Goal: Task Accomplishment & Management: Use online tool/utility

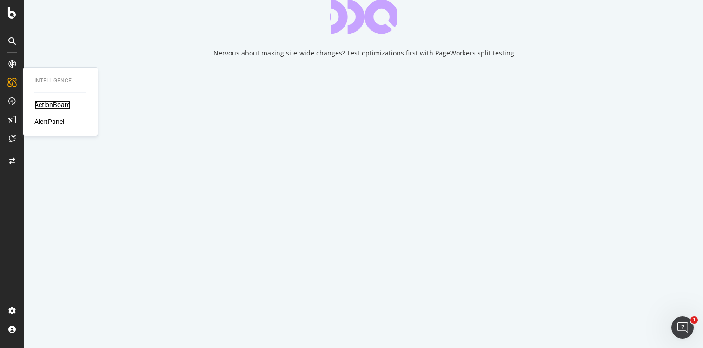
click at [50, 103] on div "ActionBoard" at bounding box center [52, 104] width 36 height 9
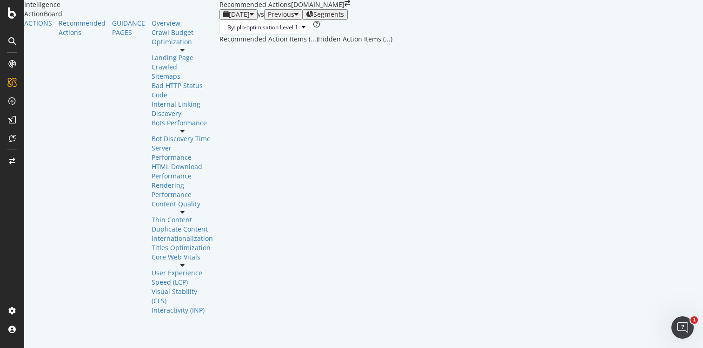
click at [5, 347] on icon "close toast" at bounding box center [2, 352] width 5 height 9
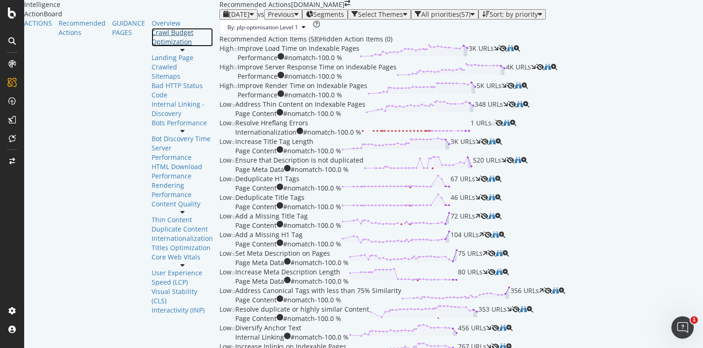
click at [152, 47] on div "Crawl Budget Optimization" at bounding box center [182, 37] width 61 height 19
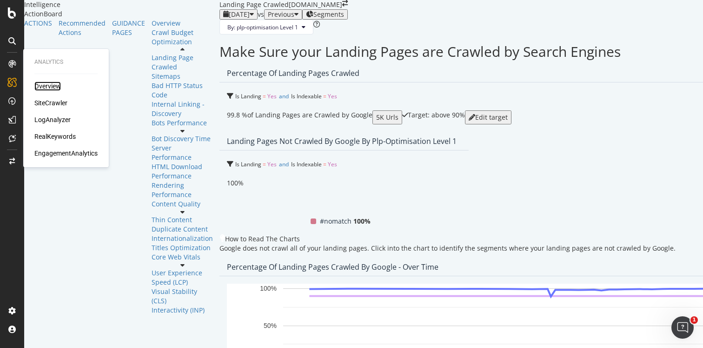
click at [54, 85] on div "Overview" at bounding box center [47, 85] width 27 height 9
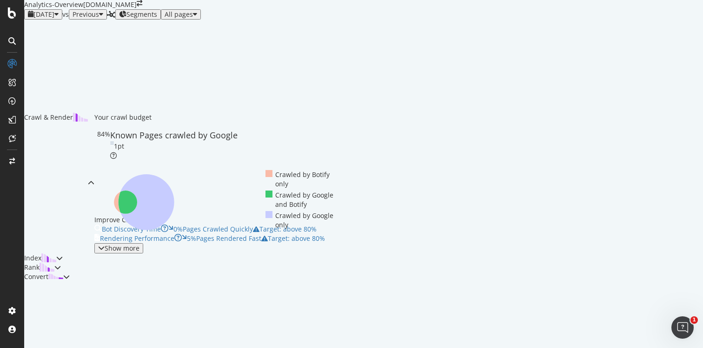
scroll to position [331, 0]
click at [105, 244] on div "Show more" at bounding box center [122, 247] width 35 height 7
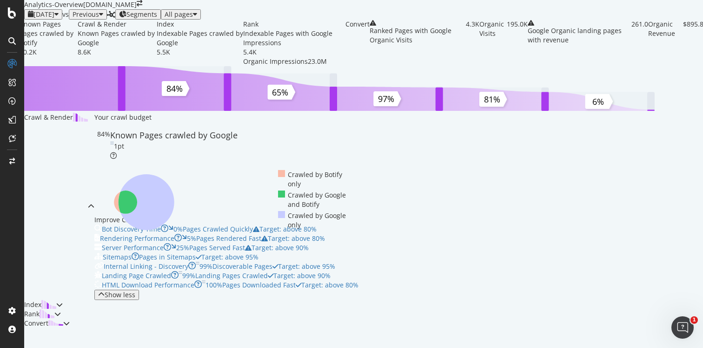
scroll to position [621, 0]
click at [56, 300] on img at bounding box center [48, 304] width 15 height 9
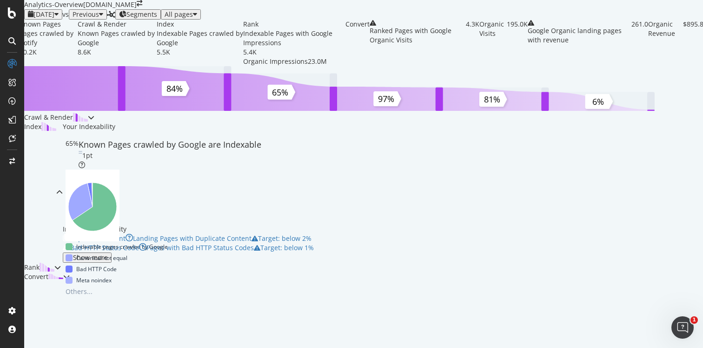
scroll to position [341, 0]
click at [81, 254] on div "Show more" at bounding box center [90, 257] width 35 height 7
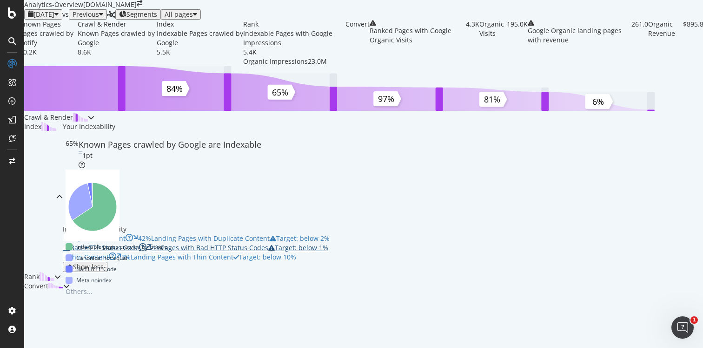
scroll to position [345, 0]
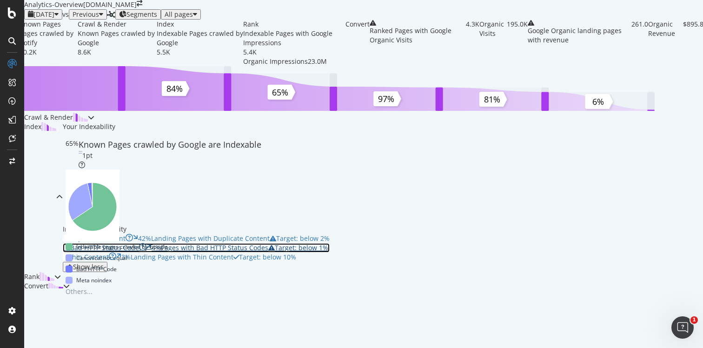
click at [330, 243] on div "Bad HTTP Status Code 4% Pages with Bad HTTP Status Codes Target: below 1%" at bounding box center [196, 247] width 267 height 9
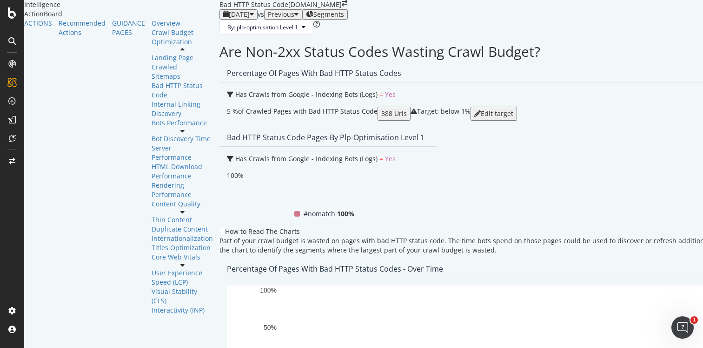
scroll to position [263, 0]
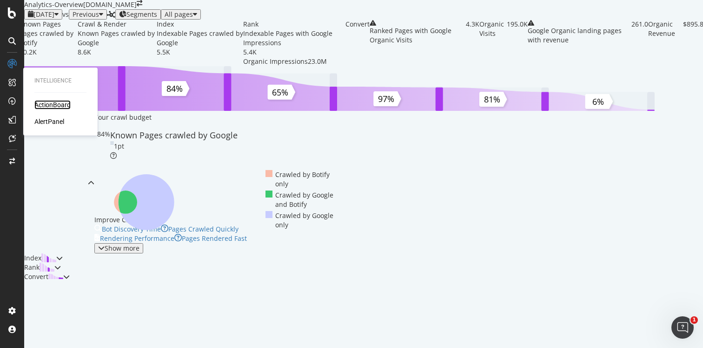
click at [54, 104] on div "ActionBoard" at bounding box center [52, 104] width 36 height 9
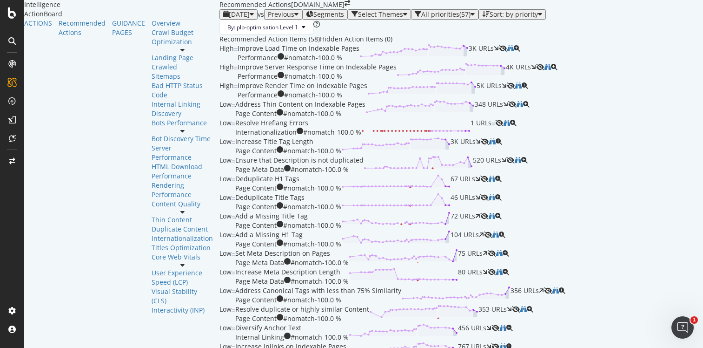
scroll to position [296, 0]
click at [496, 218] on icon "binoculars" at bounding box center [492, 216] width 7 height 7
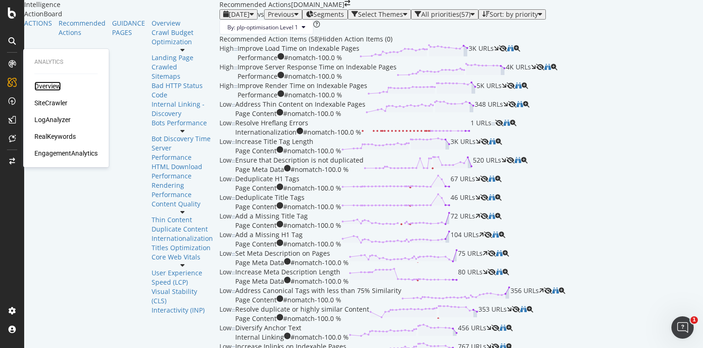
click at [48, 85] on div "Overview" at bounding box center [47, 85] width 27 height 9
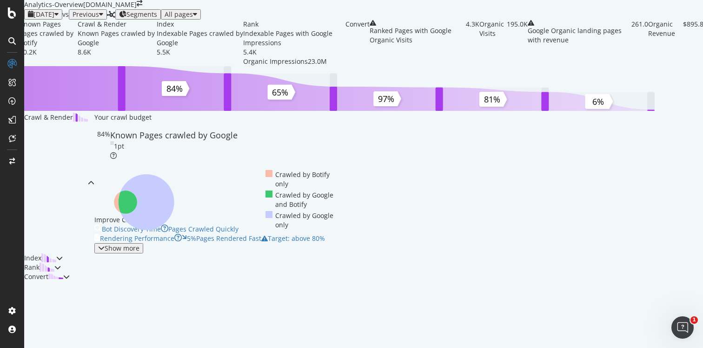
scroll to position [344, 0]
click at [56, 253] on div "Index" at bounding box center [40, 257] width 32 height 9
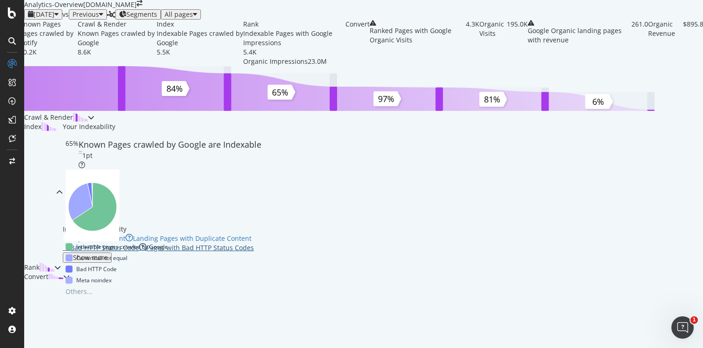
scroll to position [318, 0]
click at [80, 254] on div "Show more" at bounding box center [90, 257] width 35 height 7
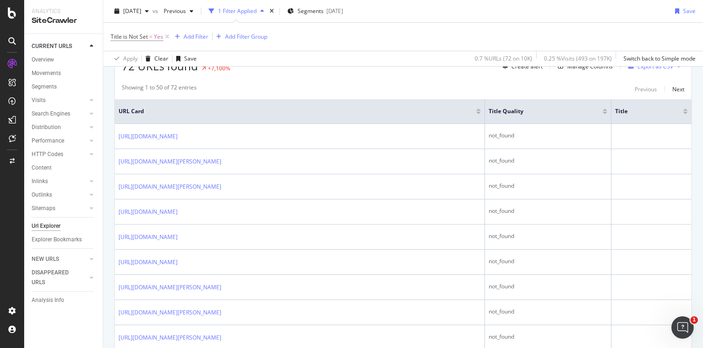
scroll to position [182, 0]
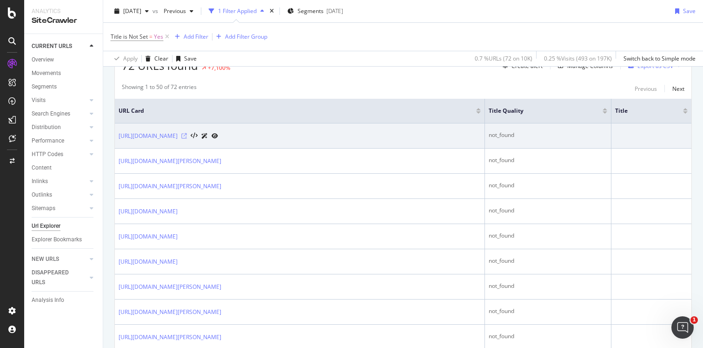
click at [187, 136] on icon at bounding box center [184, 136] width 6 height 6
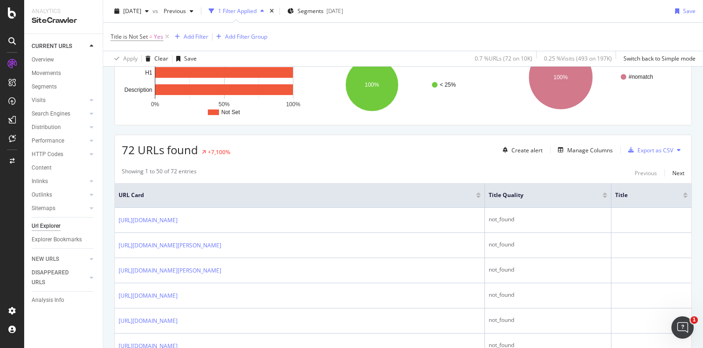
scroll to position [97, 0]
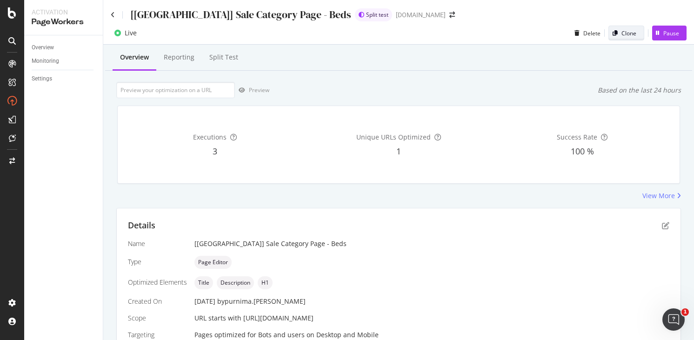
click at [622, 36] on div "Clone" at bounding box center [629, 33] width 15 height 8
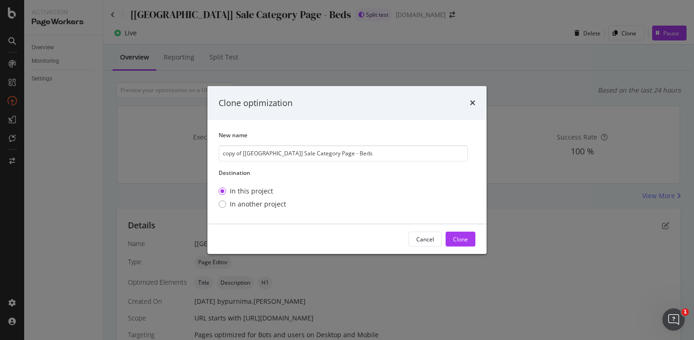
drag, startPoint x: 254, startPoint y: 154, endPoint x: 194, endPoint y: 152, distance: 60.5
click at [194, 152] on div "Clone optimization New name copy of [US] Sale Category Page - Beds Destination …" at bounding box center [347, 170] width 694 height 340
type input "[CA] Sale Category Page - Beds"
click at [452, 236] on button "Clone" at bounding box center [461, 239] width 30 height 15
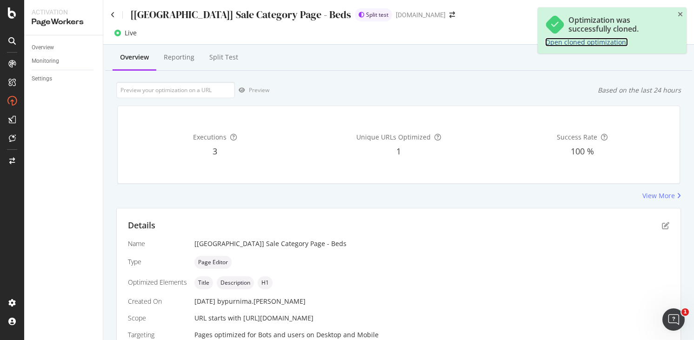
click at [582, 43] on link "Open cloned optimization." at bounding box center [586, 42] width 83 height 9
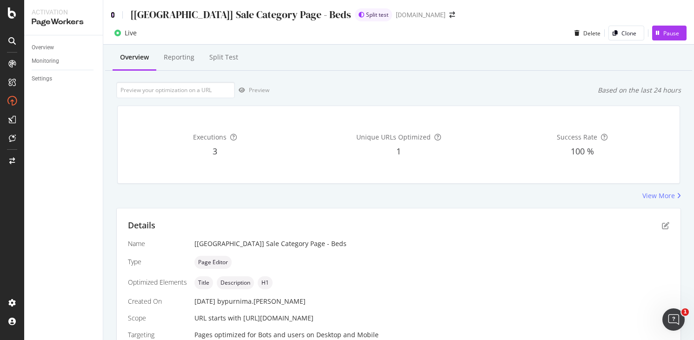
click at [112, 16] on icon at bounding box center [113, 15] width 4 height 7
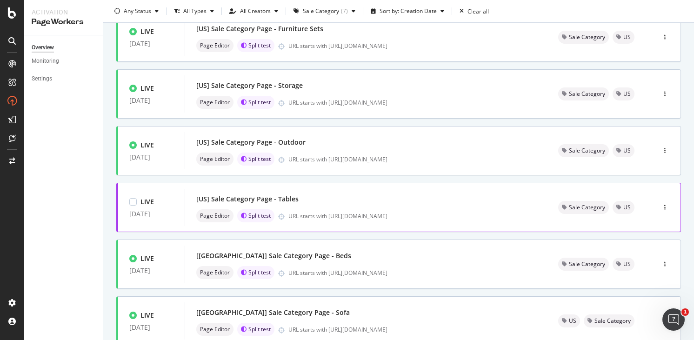
scroll to position [194, 0]
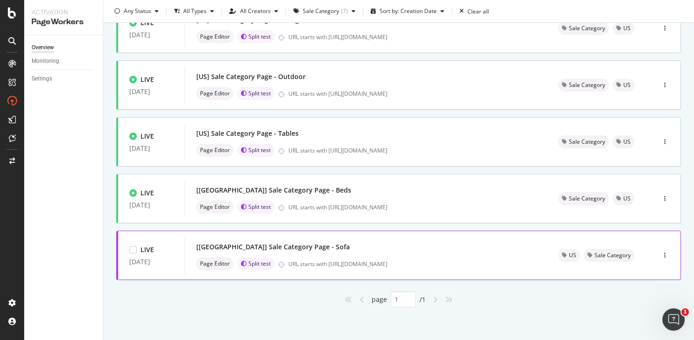
click at [324, 249] on div "[US] Sale Category Page - Sofa" at bounding box center [366, 247] width 340 height 13
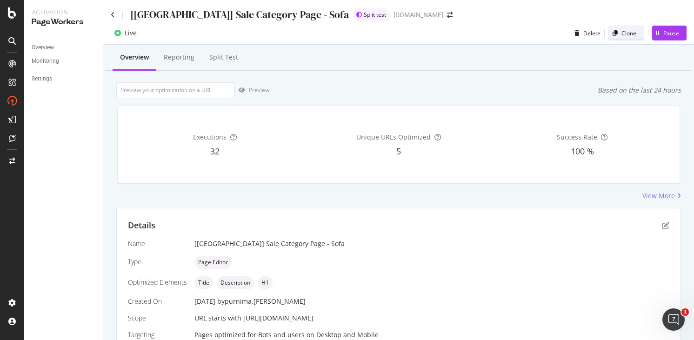
click at [614, 35] on div "button" at bounding box center [615, 33] width 13 height 6
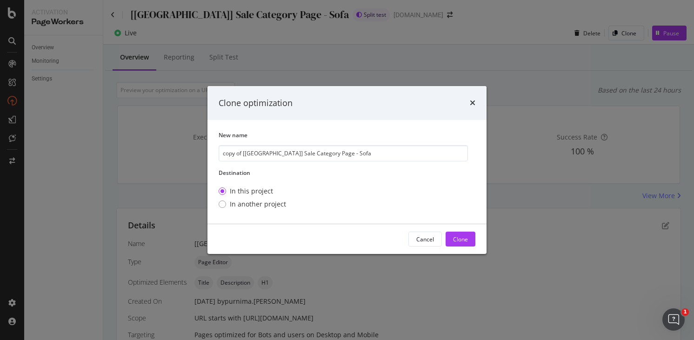
drag, startPoint x: 253, startPoint y: 153, endPoint x: 194, endPoint y: 153, distance: 58.6
click at [195, 153] on div "Clone optimization New name copy of [US] Sale Category Page - Sofa Destination …" at bounding box center [347, 170] width 694 height 340
type input "[CA] Sale Category Page - Sofa"
click at [465, 238] on div "Clone" at bounding box center [460, 239] width 15 height 8
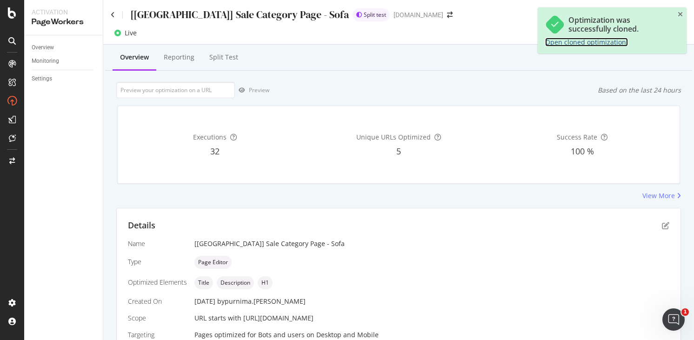
click at [582, 40] on link "Open cloned optimization." at bounding box center [586, 42] width 83 height 9
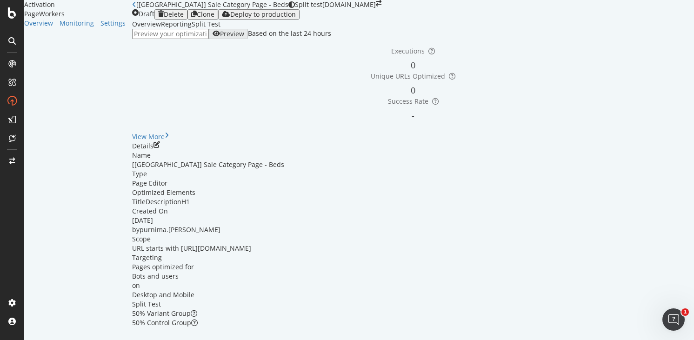
scroll to position [74, 0]
click at [160, 148] on icon "pen-to-square" at bounding box center [157, 144] width 7 height 7
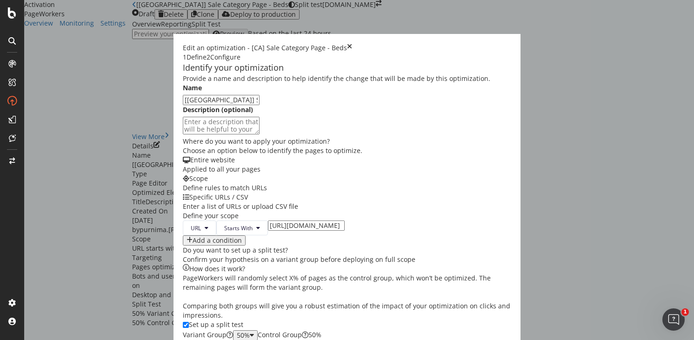
scroll to position [107, 0]
click at [268, 221] on input "https://www.castlery.com/us/beds/sale" at bounding box center [306, 226] width 77 height 10
type input "https://www.castlery.com/ca/beds/sale"
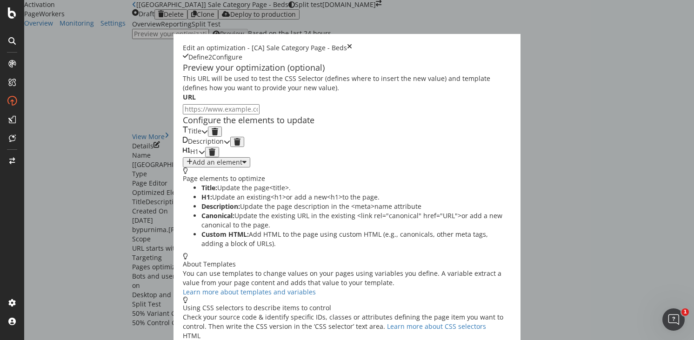
scroll to position [45, 0]
click at [208, 131] on icon "modal" at bounding box center [204, 131] width 7 height 7
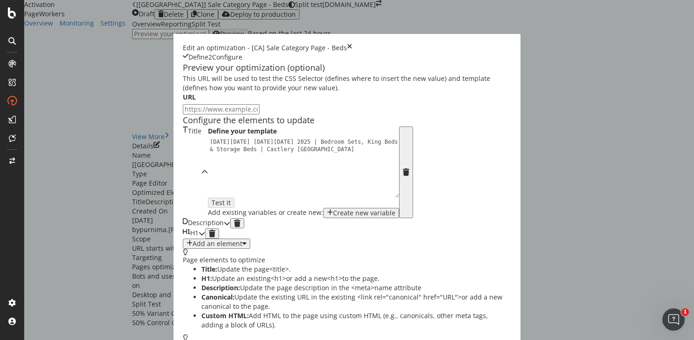
click at [208, 182] on div "Black Friday Cyber Monday 2025 | Bedroom Sets, King Beds & Storage Beds | Castl…" at bounding box center [306, 182] width 196 height 88
click at [212, 170] on div "Define your template Black Friday Cyber Monday 2025 | Bedroom Sets, King Beds &…" at bounding box center [303, 167] width 191 height 81
drag, startPoint x: 221, startPoint y: 174, endPoint x: 232, endPoint y: 173, distance: 11.3
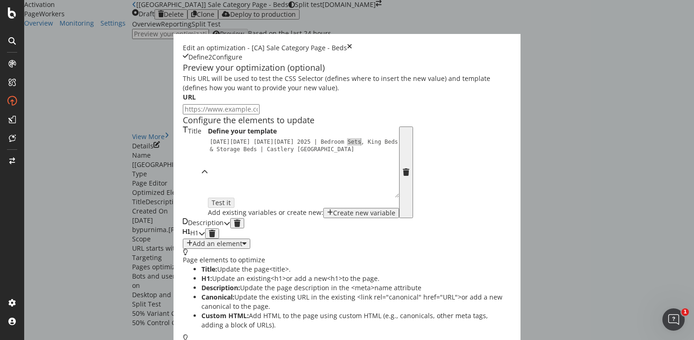
click at [232, 173] on div "Black Friday Cyber Monday 2025 | Bedroom Sets, King Beds & Storage Beds | Castl…" at bounding box center [306, 182] width 196 height 88
click at [236, 175] on div "Black Friday Cyber Monday 2025 | Bedroom Sets, King Beds & Storage Beds | Castl…" at bounding box center [306, 182] width 196 height 88
drag, startPoint x: 233, startPoint y: 175, endPoint x: 127, endPoint y: 184, distance: 106.5
click at [208, 184] on div "Black Friday Cyber Monday 2025 | Bedroom Sets, King Beds & Storage Beds | Castl…" at bounding box center [306, 182] width 196 height 88
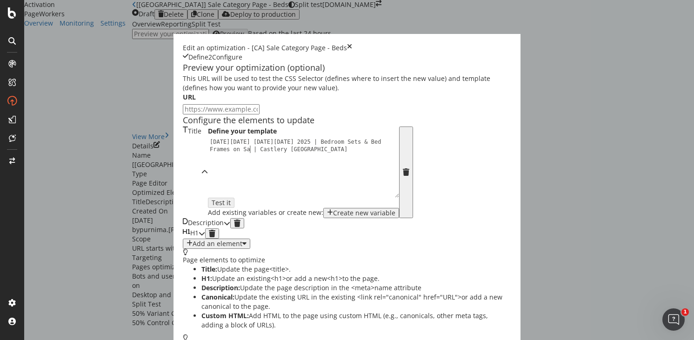
type textarea "[DATE][DATE] [DATE][DATE] 2025 | Bedroom Sets & Bed Frames on Sale | Castlery […"
click at [224, 228] on div "Description" at bounding box center [203, 223] width 41 height 10
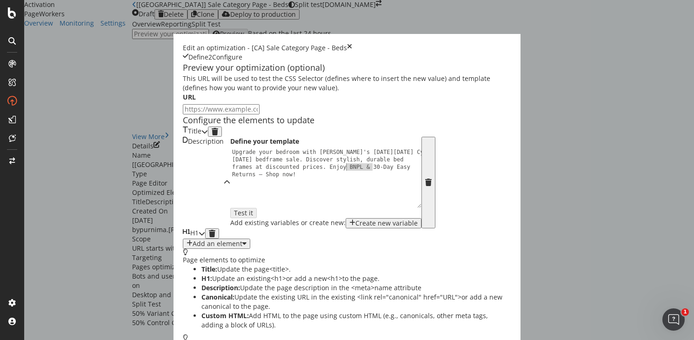
drag, startPoint x: 223, startPoint y: 217, endPoint x: 197, endPoint y: 217, distance: 26.1
click at [230, 217] on div "Upgrade your bedroom with Castlery's Black Friday Cyber Monday bedframe sale. D…" at bounding box center [328, 207] width 196 height 118
type textarea "Upgrade your bedroom with Castlery's Black Friday Cyber Monday bedframe sale. D…"
click at [199, 239] on div "H1" at bounding box center [191, 233] width 16 height 10
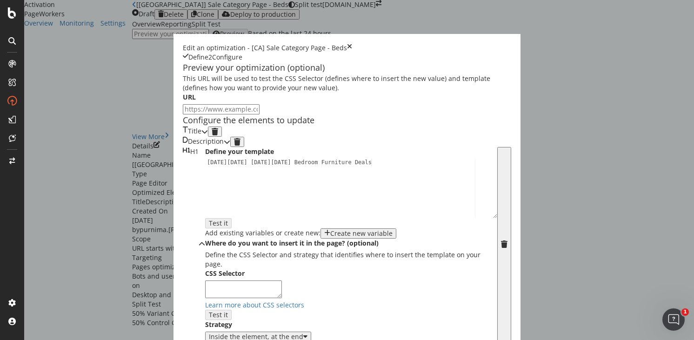
scroll to position [123, 0]
click at [239, 159] on div "Black Friday Cyber Monday Bedroom Furniture Deals" at bounding box center [351, 196] width 292 height 74
type textarea "Black Friday Cyber Monday Bedroom Furniture Sale"
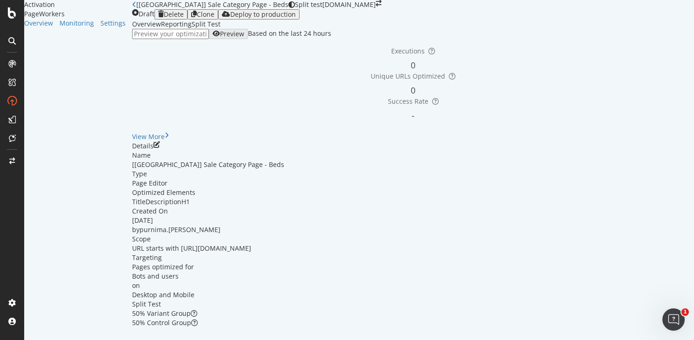
click at [5, 340] on icon "close toast" at bounding box center [2, 344] width 5 height 9
click at [296, 16] on div "Deploy to production" at bounding box center [259, 14] width 74 height 7
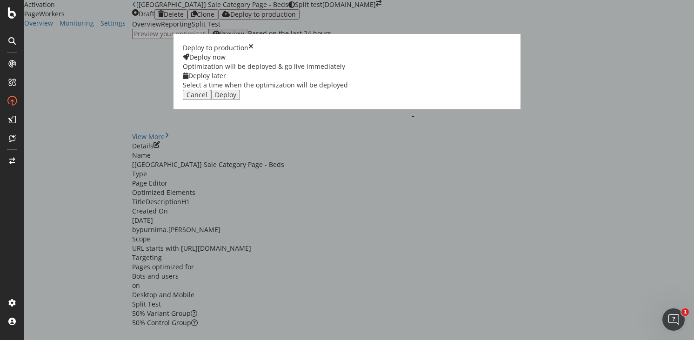
click at [348, 90] on div "Deploy later Select a time when the optimization will be deployed" at bounding box center [265, 80] width 165 height 19
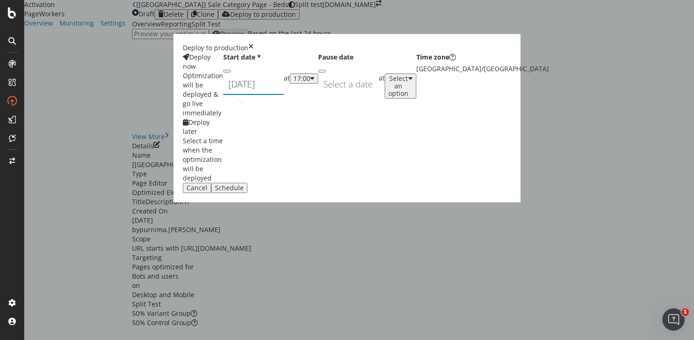
click at [284, 95] on div "September 19th 2025 Navigate forward to interact with the calendar and select a…" at bounding box center [253, 84] width 60 height 21
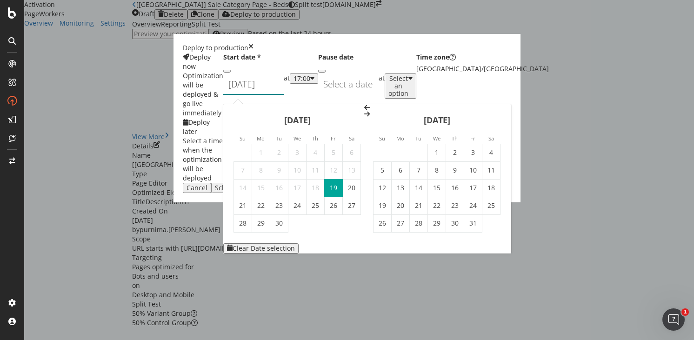
click at [446, 144] on td "1" at bounding box center [437, 153] width 18 height 18
type input "[DATE]"
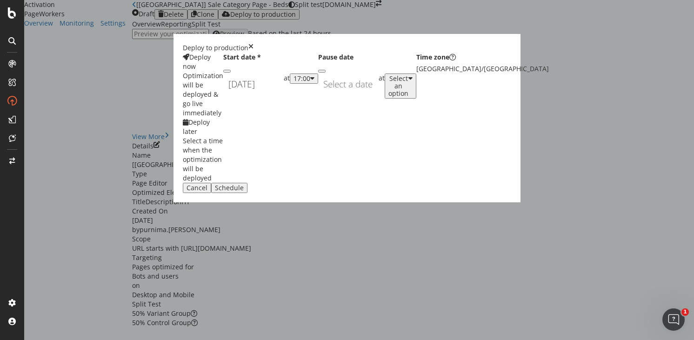
click at [310, 82] on div "17:00" at bounding box center [302, 78] width 17 height 7
click at [369, 193] on div "01:00" at bounding box center [362, 189] width 14 height 8
click at [244, 192] on div "Schedule" at bounding box center [229, 187] width 29 height 7
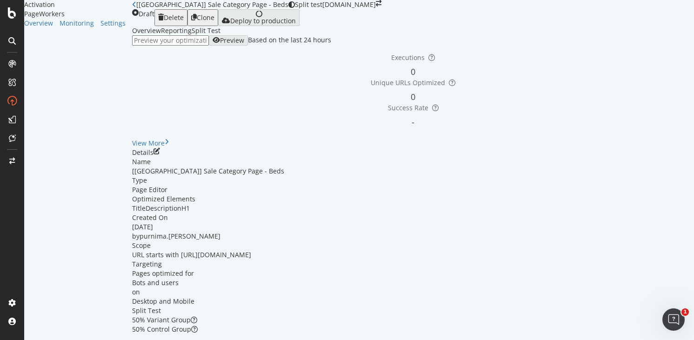
scroll to position [47, 0]
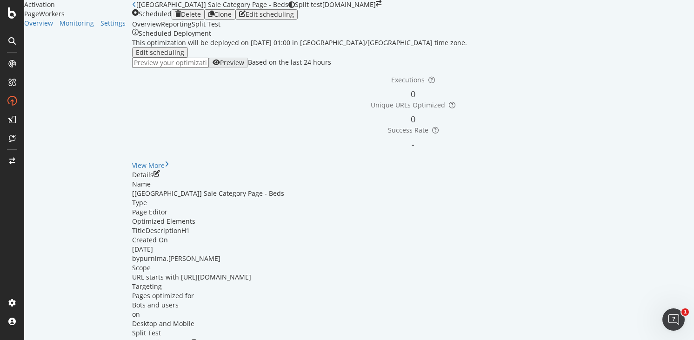
click at [5, 340] on icon "close toast" at bounding box center [2, 344] width 5 height 9
click at [232, 11] on div "Clone" at bounding box center [223, 14] width 18 height 7
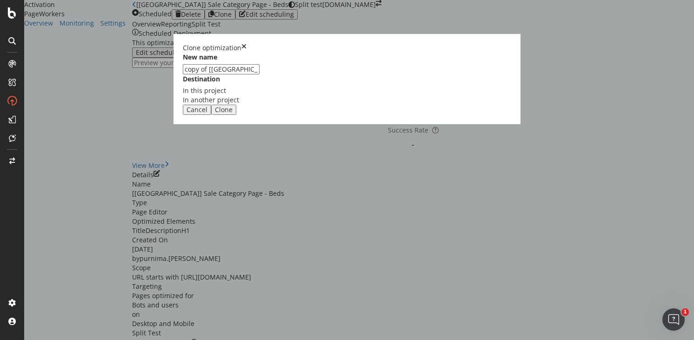
drag, startPoint x: 254, startPoint y: 154, endPoint x: 213, endPoint y: 153, distance: 41.4
click at [213, 105] on div "New name copy of [CA] Sale Category Page - Beds Destination In this project In …" at bounding box center [347, 79] width 328 height 52
type input "[AU] Sale Category Page - Beds"
click at [233, 114] on div "Clone" at bounding box center [224, 109] width 18 height 7
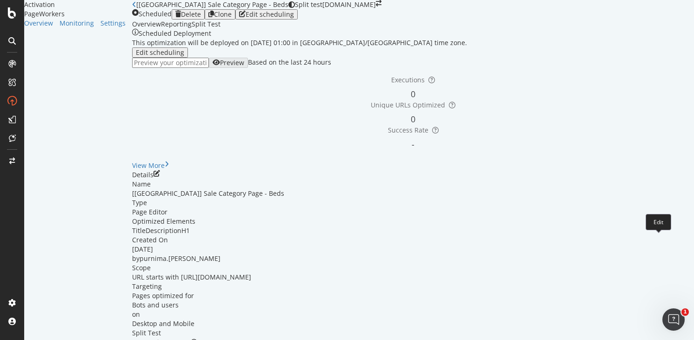
click at [658, 180] on div "Details" at bounding box center [413, 174] width 562 height 9
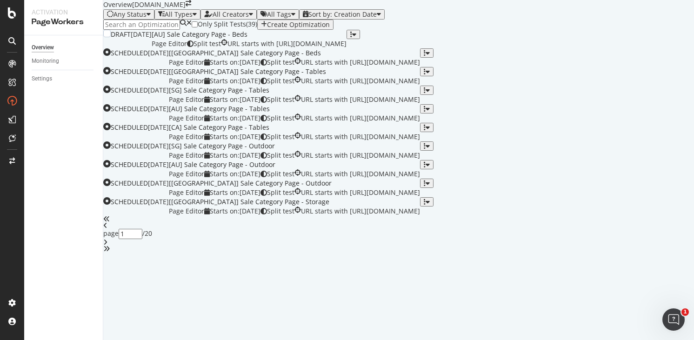
click at [347, 39] on div "[AU] Sale Category Page - Beds" at bounding box center [249, 34] width 195 height 9
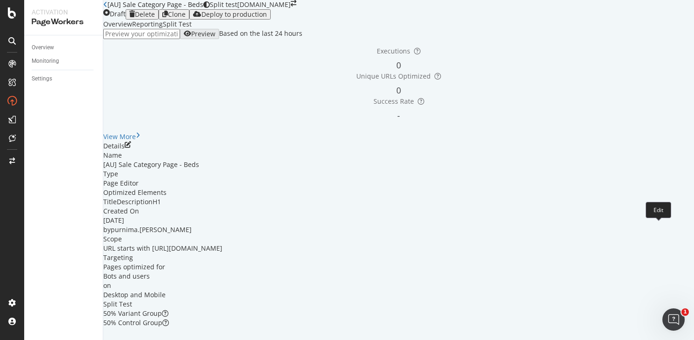
click at [131, 148] on icon "pen-to-square" at bounding box center [128, 144] width 7 height 7
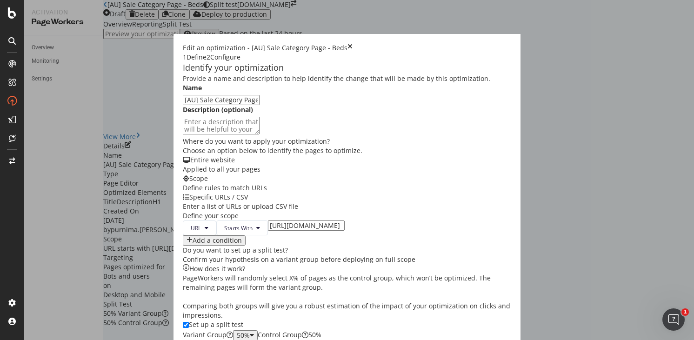
scroll to position [59, 0]
click at [268, 231] on input "[URL][DOMAIN_NAME]" at bounding box center [306, 226] width 77 height 10
type input "[URL][DOMAIN_NAME]"
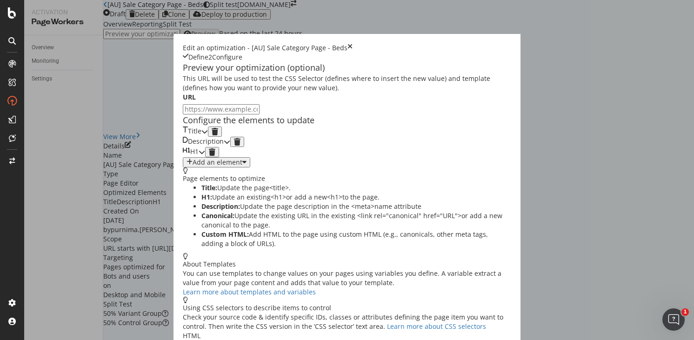
scroll to position [45, 0]
click at [208, 137] on div "modal" at bounding box center [204, 132] width 7 height 10
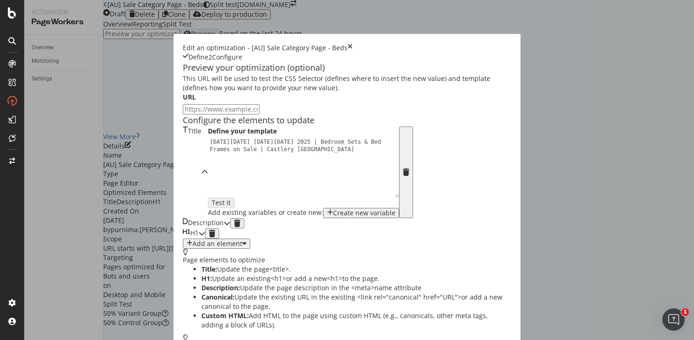
click at [208, 183] on div "[DATE][DATE] [DATE][DATE] 2025 | Bedroom Sets & Bed Frames on Sale | Castlery […" at bounding box center [306, 182] width 196 height 88
drag, startPoint x: 242, startPoint y: 176, endPoint x: 192, endPoint y: 174, distance: 50.3
click at [208, 174] on div "Black Friday Cyber Monday 2025 | Bedroom Sets & Bed Frames on Sale | Castlery A…" at bounding box center [306, 182] width 196 height 88
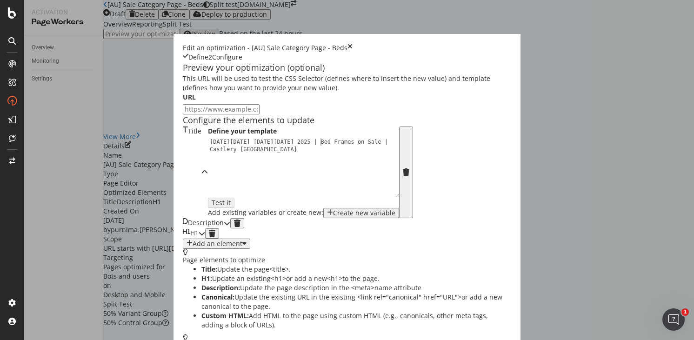
scroll to position [0, 20]
drag, startPoint x: 254, startPoint y: 175, endPoint x: 231, endPoint y: 174, distance: 22.8
click at [231, 174] on div "Black Friday Cyber Monday 2025 | Bed Frames on Sale | Castlery Australia" at bounding box center [306, 182] width 196 height 88
type textarea "[DATE][DATE] [DATE][DATE] 2025 | Bed Frames Deals | Castlery [GEOGRAPHIC_DATA]"
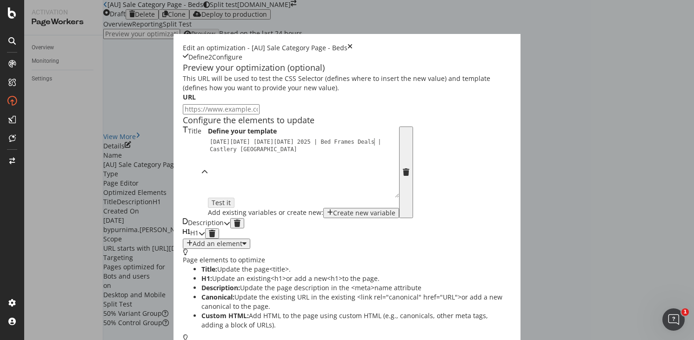
click at [207, 228] on div "Description" at bounding box center [203, 223] width 41 height 10
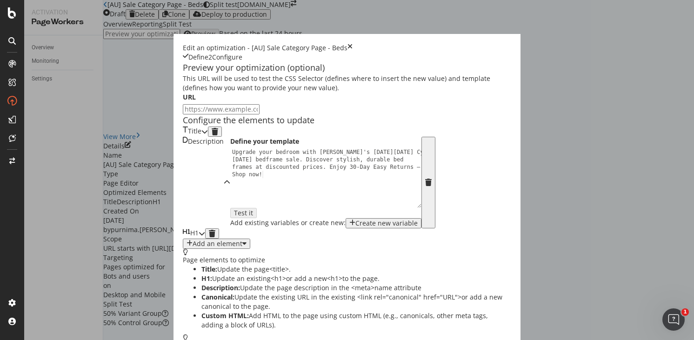
scroll to position [85, 0]
click at [183, 239] on div "H1" at bounding box center [191, 233] width 16 height 10
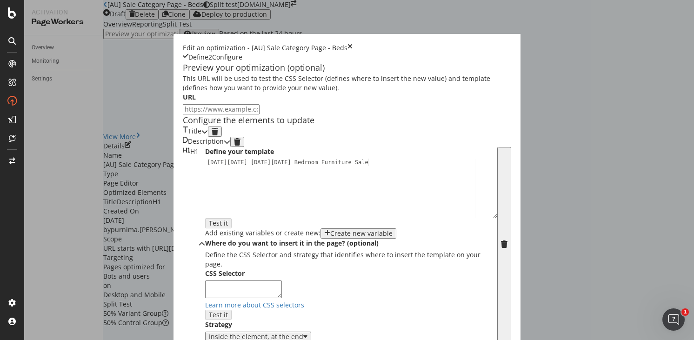
click at [211, 185] on div "Black Friday Cyber Monday Bedroom Furniture Sale" at bounding box center [351, 196] width 292 height 74
click at [211, 188] on div "Black Friday Cyber Monday Bed Frame Sale" at bounding box center [351, 196] width 292 height 74
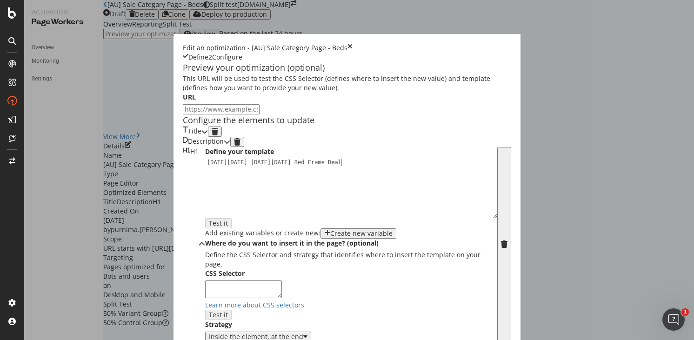
scroll to position [0, 11]
type textarea "[DATE][DATE] [DATE][DATE] Bed Frame Deals"
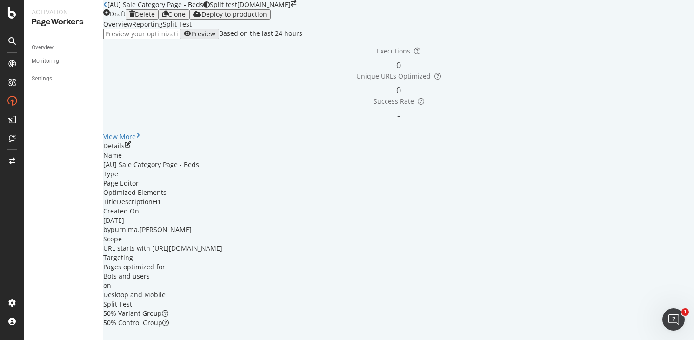
click at [5, 340] on icon "close toast" at bounding box center [2, 344] width 5 height 9
click at [267, 18] on div "Deploy to production" at bounding box center [234, 14] width 66 height 7
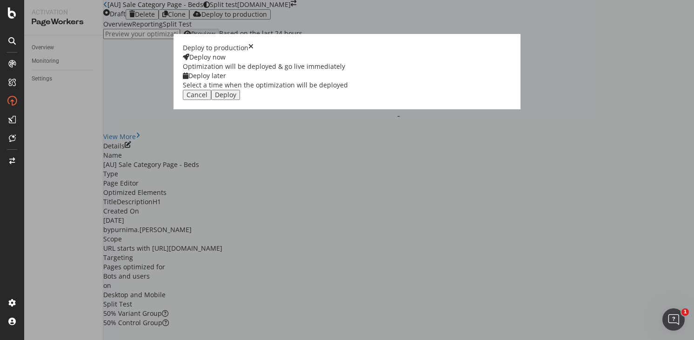
click at [348, 80] on div "Deploy later" at bounding box center [265, 75] width 165 height 9
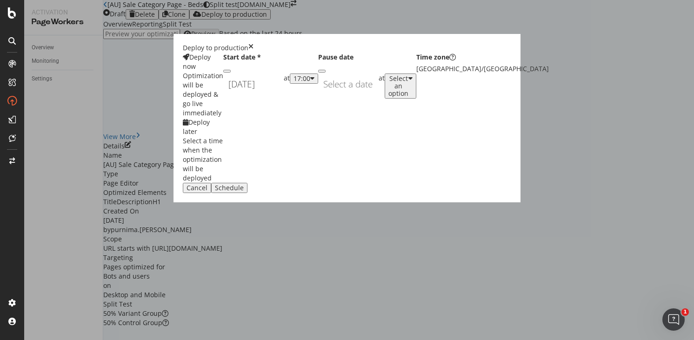
click at [284, 95] on div "[DATE] Navigate forward to interact with the calendar and select a date. Press …" at bounding box center [253, 84] width 60 height 21
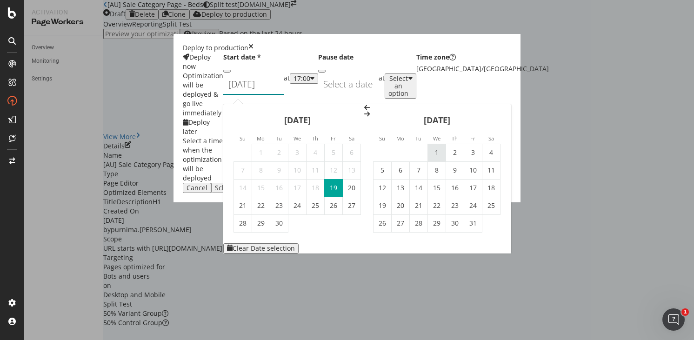
click at [446, 144] on td "1" at bounding box center [437, 153] width 18 height 18
type input "[DATE]"
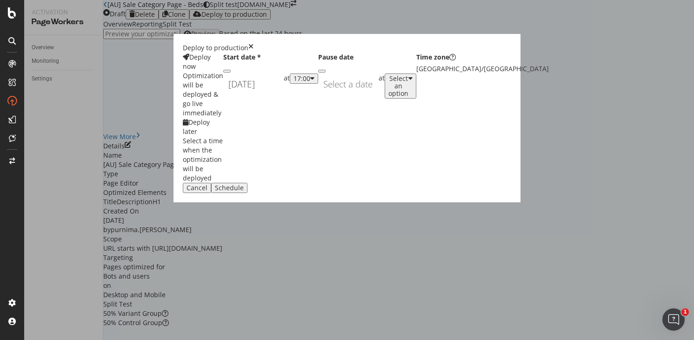
click at [310, 82] on div "17:00" at bounding box center [302, 78] width 17 height 7
click at [369, 193] on div "01:00" at bounding box center [362, 189] width 14 height 8
click at [244, 192] on div "Schedule" at bounding box center [229, 187] width 29 height 7
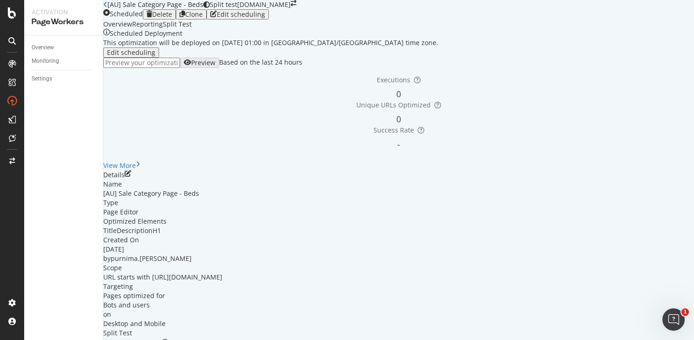
click at [5, 340] on icon "close toast" at bounding box center [2, 344] width 5 height 9
click at [185, 18] on icon "button" at bounding box center [183, 14] width 6 height 7
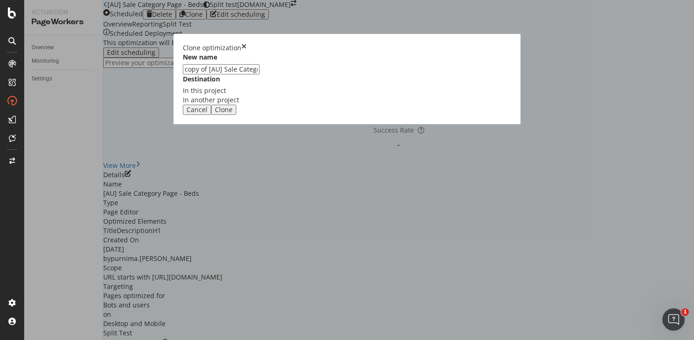
drag, startPoint x: 254, startPoint y: 154, endPoint x: 200, endPoint y: 154, distance: 54.9
click at [204, 152] on div "Clone optimization New name copy of [AU] Sale Category Page - Beds Destination …" at bounding box center [347, 170] width 694 height 340
type input "[SG] Sale Category Page - Beds"
click at [233, 114] on div "Clone" at bounding box center [224, 109] width 18 height 7
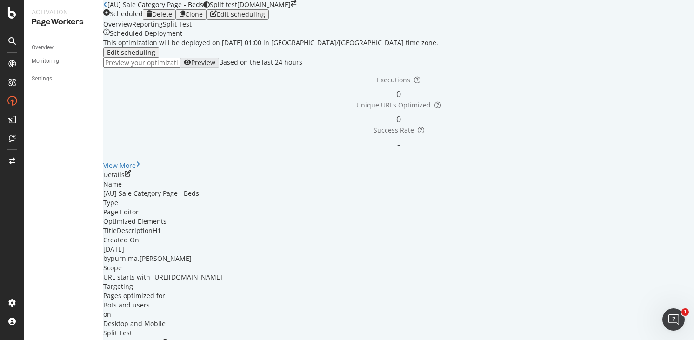
click at [212, 340] on link "Open cloned optimization." at bounding box center [170, 344] width 83 height 9
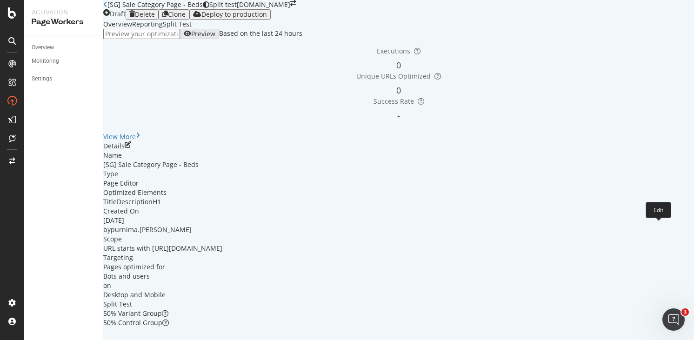
click at [131, 148] on icon "pen-to-square" at bounding box center [128, 144] width 7 height 7
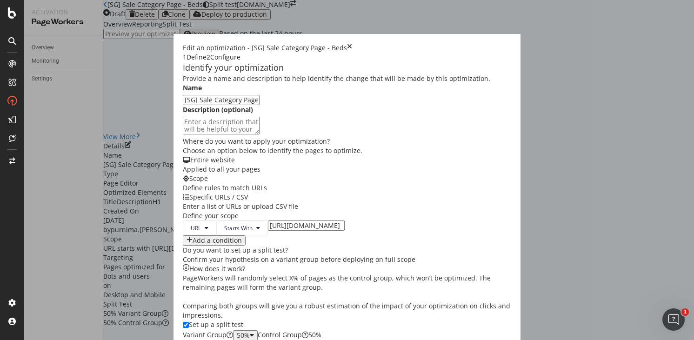
scroll to position [130, 0]
drag, startPoint x: 247, startPoint y: 185, endPoint x: 274, endPoint y: 179, distance: 27.8
click at [268, 221] on input "[URL][DOMAIN_NAME]" at bounding box center [306, 226] width 77 height 10
type input "[URL][DOMAIN_NAME]"
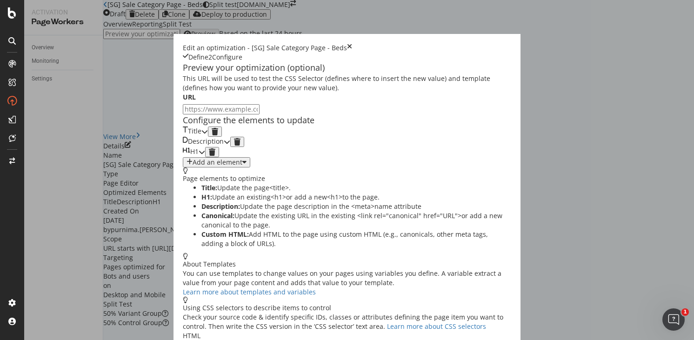
scroll to position [0, 0]
click at [208, 137] on div "modal" at bounding box center [204, 132] width 7 height 10
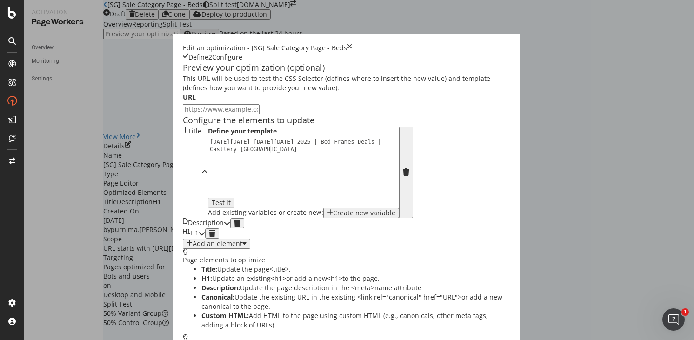
click at [208, 227] on div "Black Friday Cyber Monday 2025 | Bed Frames Deals | Castlery Australia" at bounding box center [306, 182] width 196 height 88
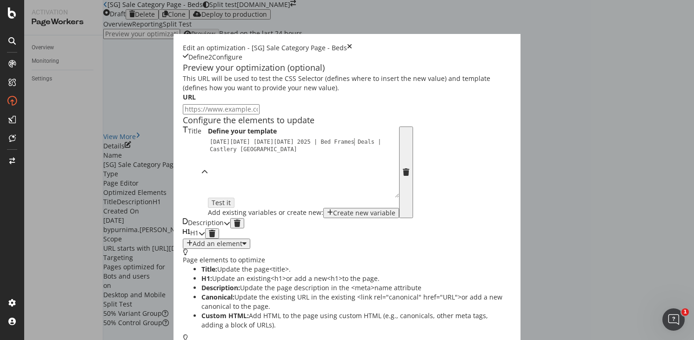
click at [225, 222] on div "Black Friday Cyber Monday 2025 | Bed Frames Deals | Castlery Singapore" at bounding box center [306, 182] width 196 height 88
type textarea "Black Friday Cyber Monday 2025 | Bed Frame Deals | Castlery Singapore"
click at [224, 228] on div "Description" at bounding box center [203, 223] width 41 height 10
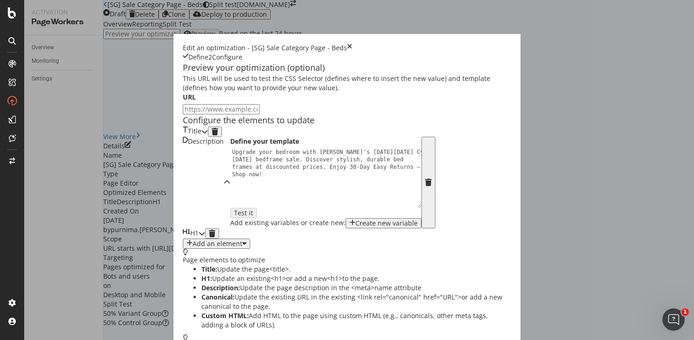
click at [230, 169] on div "Upgrade your bedroom with Castlery's Black Friday Cyber Monday bedframe sale. D…" at bounding box center [328, 207] width 196 height 118
type textarea "Upgrade your bedroom with Castlery's Black Friday Cyber Monday bed frame sale. …"
click at [183, 239] on div "H1" at bounding box center [191, 233] width 16 height 10
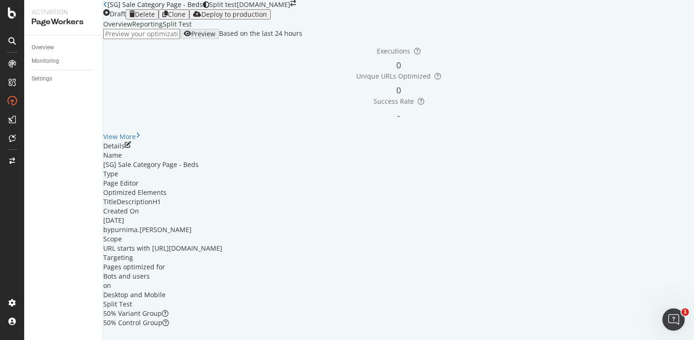
click at [5, 340] on icon "close toast" at bounding box center [2, 344] width 5 height 9
click at [267, 18] on div "Deploy to production" at bounding box center [230, 14] width 74 height 7
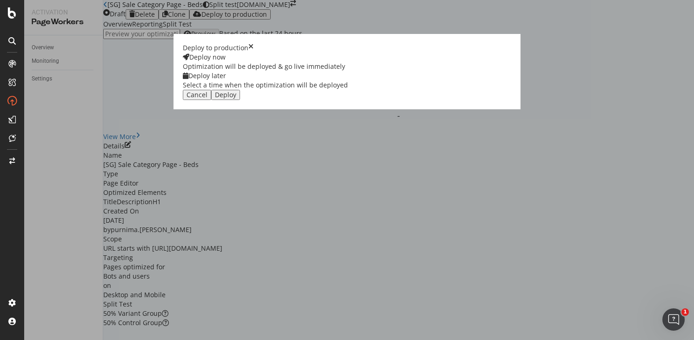
click at [348, 90] on div "Select a time when the optimization will be deployed" at bounding box center [265, 84] width 165 height 9
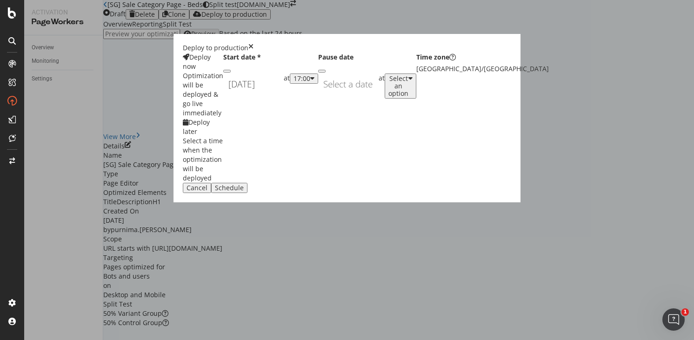
click at [284, 95] on div "September 19th 2025 Navigate forward to interact with the calendar and select a…" at bounding box center [253, 84] width 60 height 21
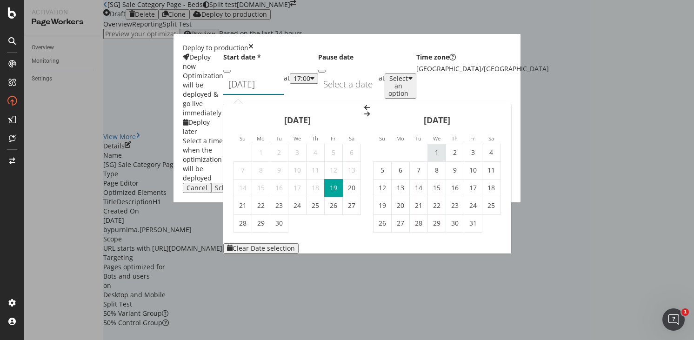
click at [446, 144] on td "1" at bounding box center [437, 153] width 18 height 18
type input "[DATE]"
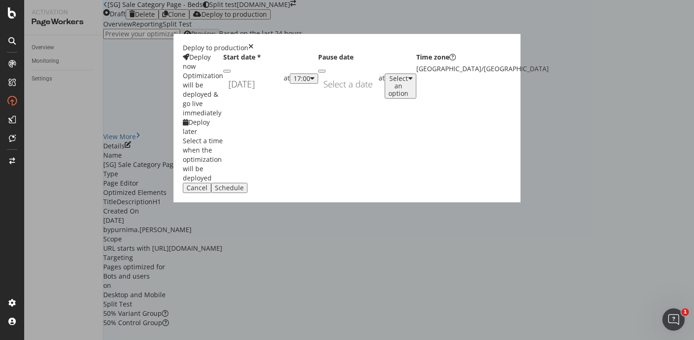
click at [310, 82] on div "17:00" at bounding box center [302, 78] width 17 height 7
click at [369, 193] on div "01:00" at bounding box center [362, 189] width 14 height 8
click at [248, 193] on button "Schedule" at bounding box center [229, 188] width 36 height 10
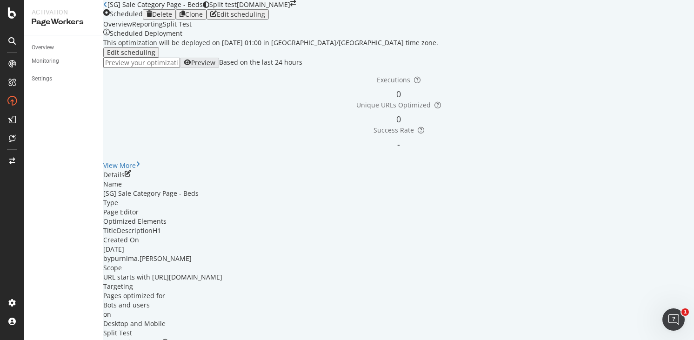
click at [185, 18] on div "button" at bounding box center [183, 14] width 6 height 7
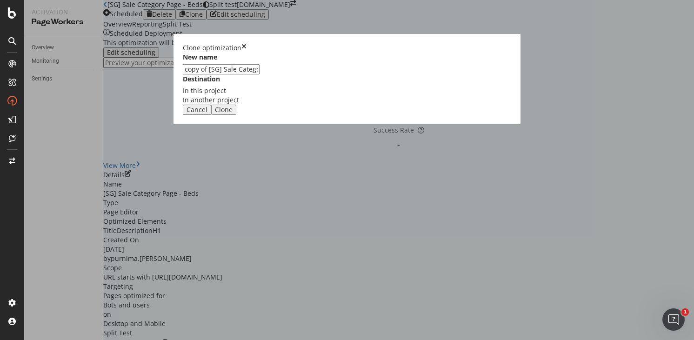
drag, startPoint x: 255, startPoint y: 152, endPoint x: 216, endPoint y: 152, distance: 38.6
click at [216, 105] on div "New name copy of [SG] Sale Category Page - Beds Destination In this project In …" at bounding box center [347, 79] width 328 height 52
type input "[UK] Sale Category Page - Beds"
click at [233, 114] on div "Clone" at bounding box center [224, 109] width 18 height 7
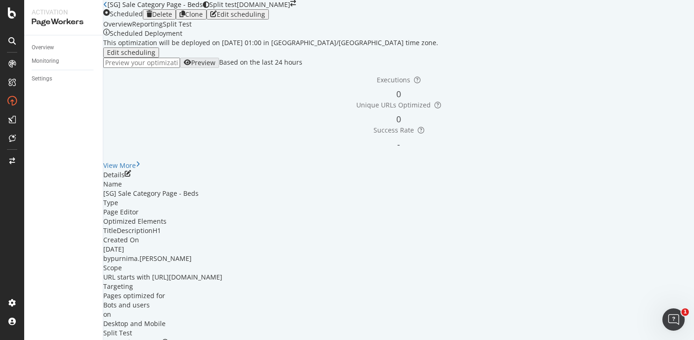
click at [212, 340] on link "Open cloned optimization." at bounding box center [170, 344] width 83 height 9
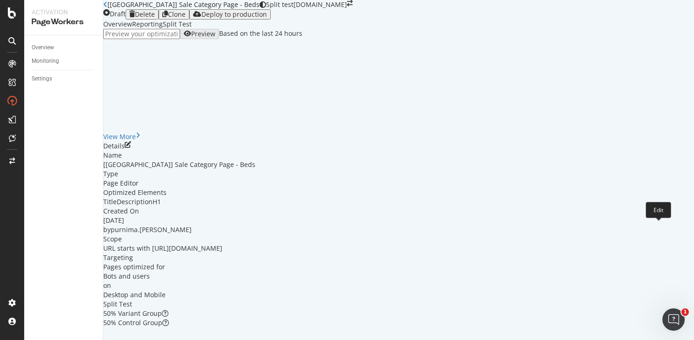
click at [131, 148] on icon "pen-to-square" at bounding box center [128, 144] width 7 height 7
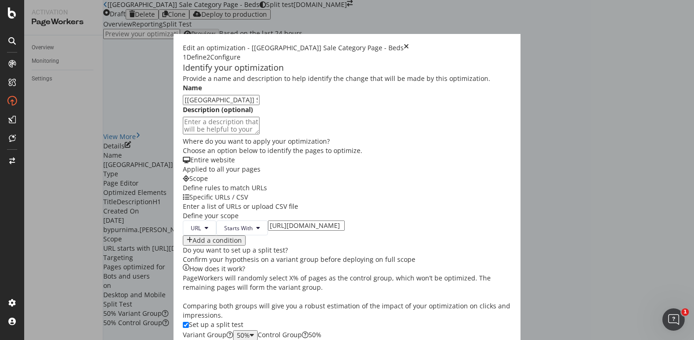
scroll to position [117, 0]
click at [268, 221] on input "https://www.castlery.com/sg/beds/sale" at bounding box center [306, 226] width 77 height 10
type input "https://www.castlery.com/uk/beds/sale"
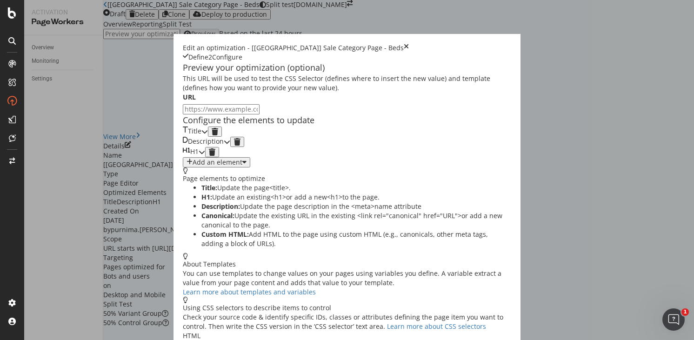
click at [208, 134] on icon "modal" at bounding box center [204, 131] width 7 height 7
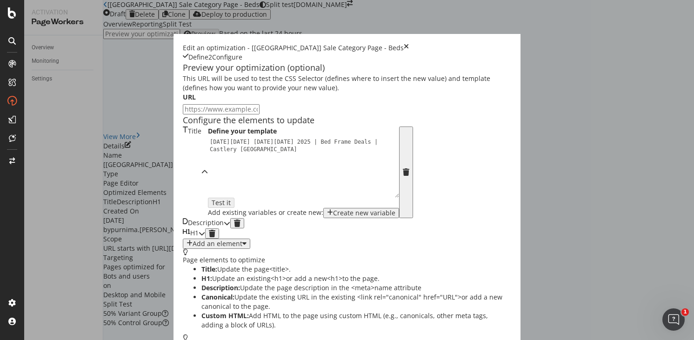
click at [224, 228] on div "Description" at bounding box center [203, 223] width 41 height 10
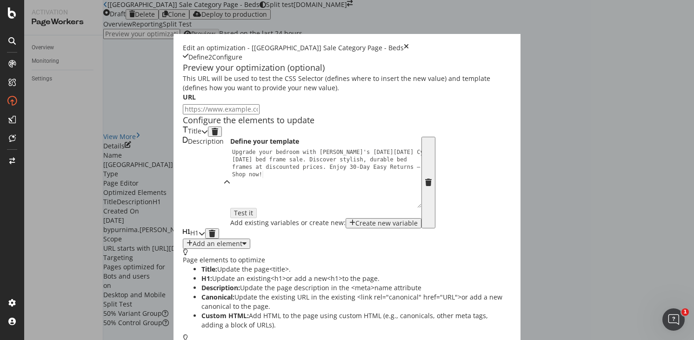
scroll to position [85, 0]
click at [205, 239] on div "H1" at bounding box center [194, 233] width 22 height 10
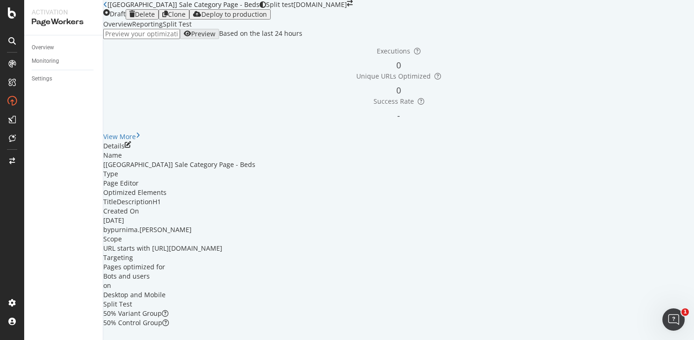
click at [5, 340] on icon "close toast" at bounding box center [2, 344] width 5 height 9
click at [267, 18] on div "Deploy to production" at bounding box center [230, 14] width 74 height 7
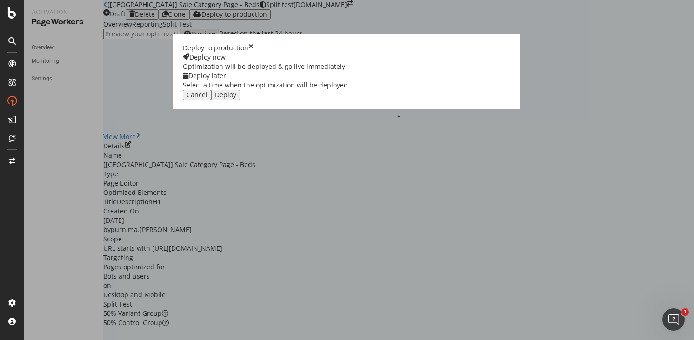
click at [348, 90] on div "Select a time when the optimization will be deployed" at bounding box center [265, 84] width 165 height 9
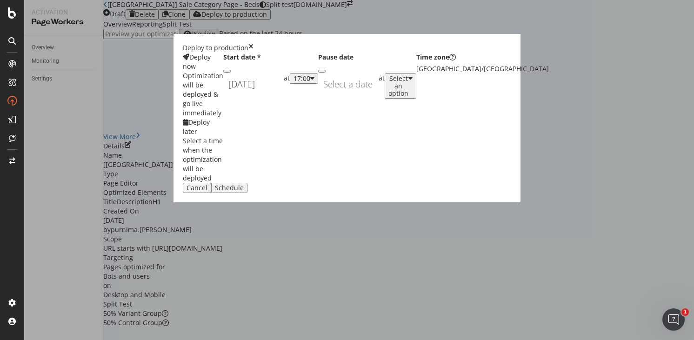
click at [284, 95] on div "September 19th 2025 Navigate forward to interact with the calendar and select a…" at bounding box center [253, 84] width 60 height 21
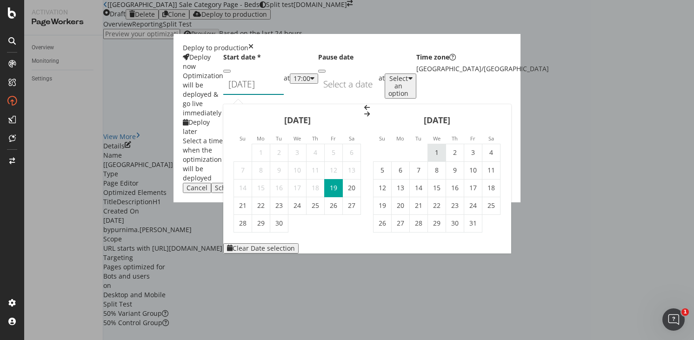
click at [446, 144] on td "1" at bounding box center [437, 153] width 18 height 18
type input "[DATE]"
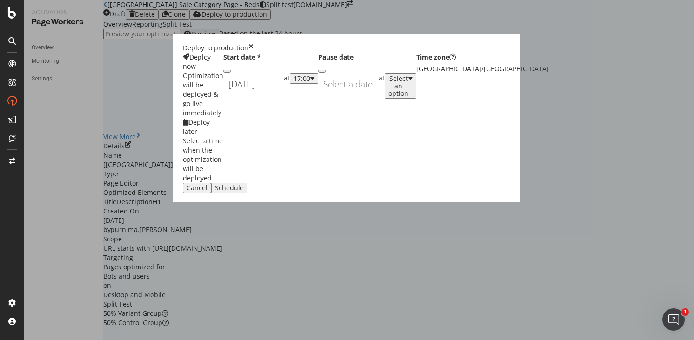
click at [310, 82] on div "17:00" at bounding box center [302, 78] width 17 height 7
click at [369, 193] on div "01:00" at bounding box center [362, 189] width 14 height 8
click at [244, 192] on div "Schedule" at bounding box center [229, 187] width 29 height 7
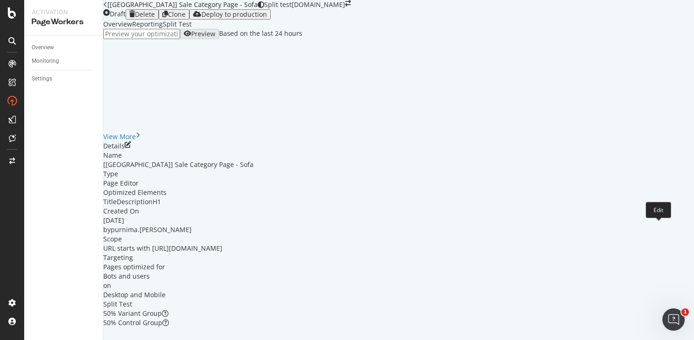
click at [131, 148] on icon "pen-to-square" at bounding box center [128, 144] width 7 height 7
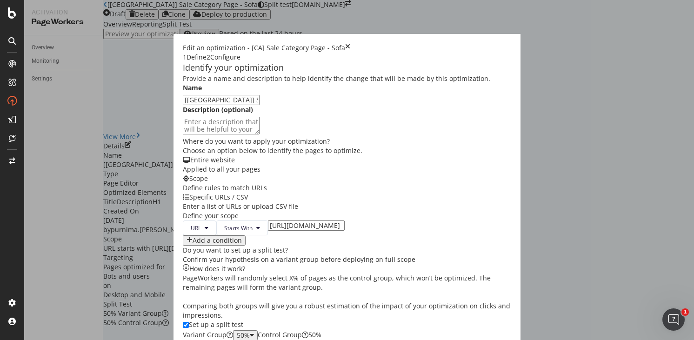
scroll to position [172, 0]
click at [268, 221] on input "[URL][DOMAIN_NAME]" at bounding box center [306, 226] width 77 height 10
type input "[URL][DOMAIN_NAME]"
drag, startPoint x: 608, startPoint y: 328, endPoint x: 601, endPoint y: 315, distance: 14.8
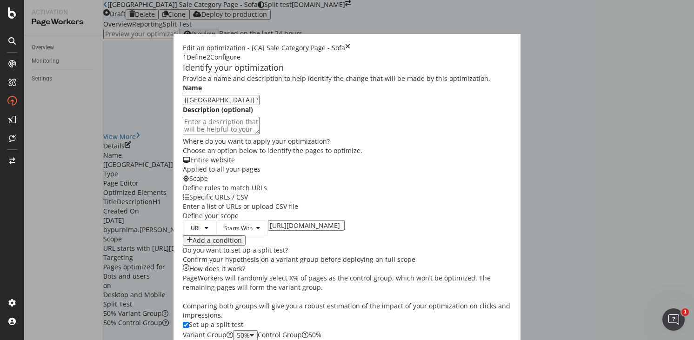
scroll to position [45, 0]
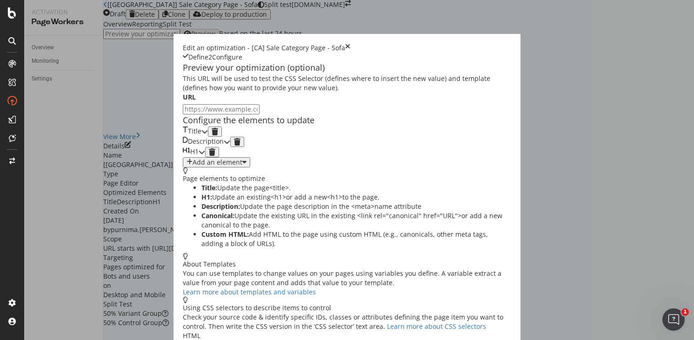
click at [208, 135] on icon "modal" at bounding box center [204, 131] width 7 height 7
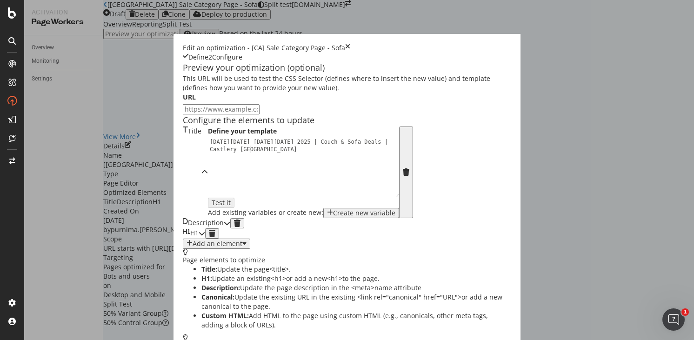
drag, startPoint x: 193, startPoint y: 174, endPoint x: 203, endPoint y: 173, distance: 10.3
click at [208, 174] on div "Black Friday Cyber Monday 2025 | Couch & Sofa Deals | Castlery US" at bounding box center [306, 182] width 196 height 88
click at [208, 180] on div "Black Friday Cyber Monday 2025 | Best Couch & Sofa Deals | Castlery US" at bounding box center [306, 182] width 196 height 88
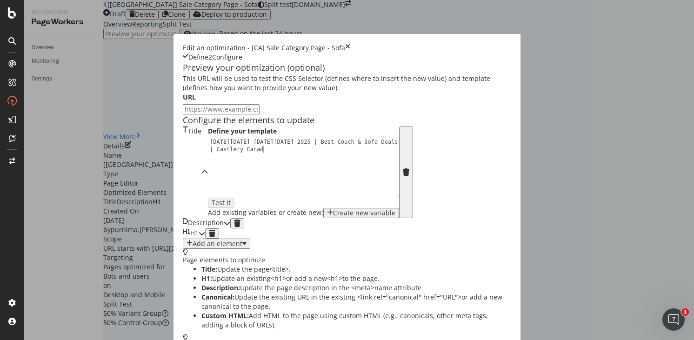
type textarea "Black Friday Cyber Monday 2025 | Best Couch & Sofa Deals | Castlery Canada"
click at [187, 228] on div "Description" at bounding box center [203, 223] width 41 height 10
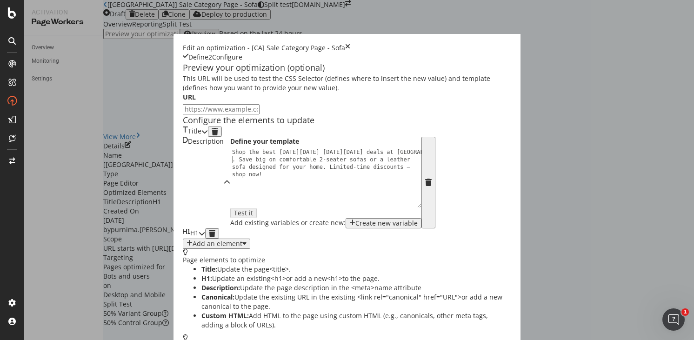
click at [230, 208] on div "Shop the best Black Friday Cyber Monday deals at Castlery . Save big on comfort…" at bounding box center [328, 207] width 196 height 118
drag, startPoint x: 169, startPoint y: 208, endPoint x: 196, endPoint y: 206, distance: 27.0
click at [230, 206] on div "Shop the best Black Friday Cyber Monday deals at Castlery . Save big on comfort…" at bounding box center [328, 207] width 196 height 118
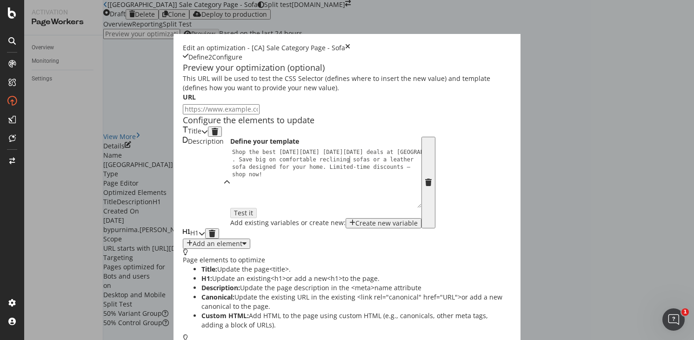
type textarea "Shop the best Black Friday Cyber Monday deals at Castlery. Save big on comforta…"
click at [205, 239] on div "H1" at bounding box center [194, 233] width 22 height 10
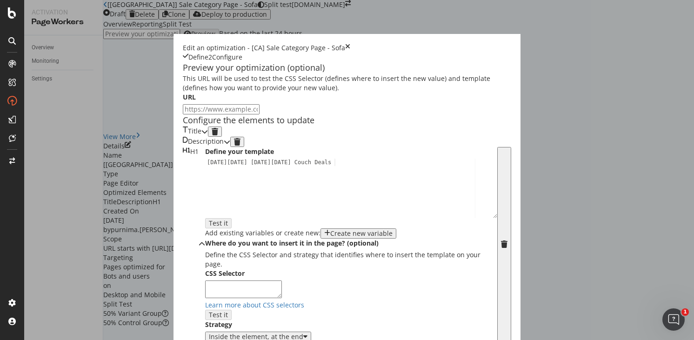
click at [205, 225] on div "Black Friday Cyber Monday Couch Deals" at bounding box center [351, 196] width 292 height 74
type textarea "[DATE][DATE] [DATE][DATE] Couch & Sofa Deals"
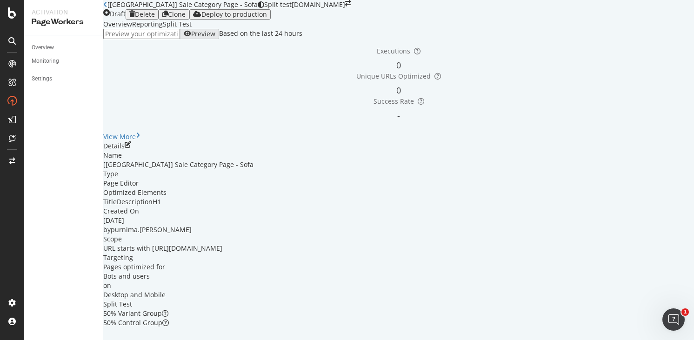
click at [684, 340] on div "Optimization saved as a draft!" at bounding box center [347, 344] width 694 height 9
click at [5, 340] on icon "close toast" at bounding box center [2, 344] width 5 height 9
click at [267, 18] on div "Deploy to production" at bounding box center [234, 14] width 66 height 7
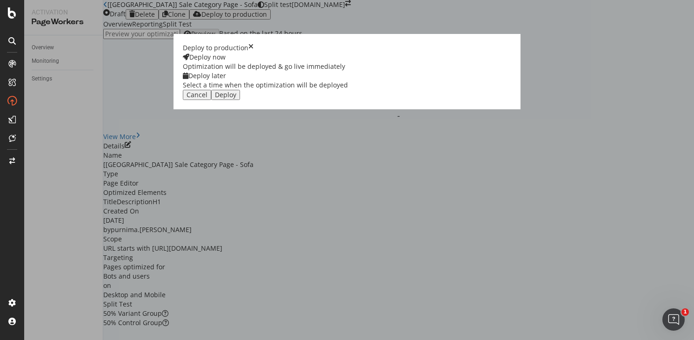
click at [348, 80] on div "Deploy later" at bounding box center [265, 75] width 165 height 9
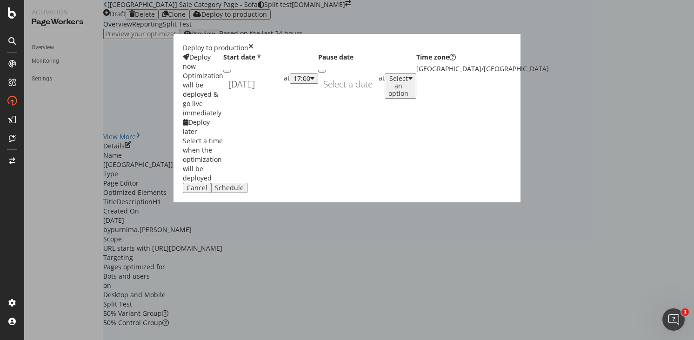
click at [284, 95] on div "September 19th 2025 Navigate forward to interact with the calendar and select a…" at bounding box center [253, 84] width 60 height 21
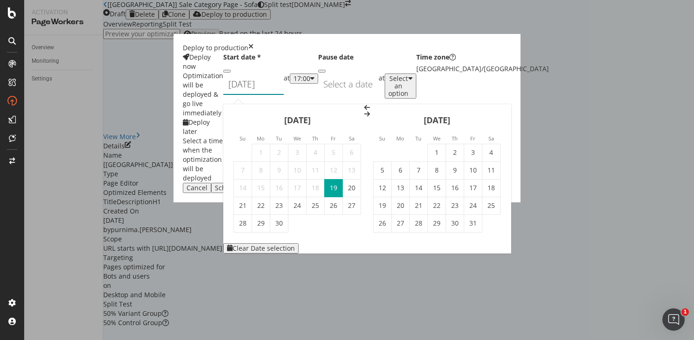
click at [446, 144] on td "1" at bounding box center [437, 153] width 18 height 18
type input "[DATE]"
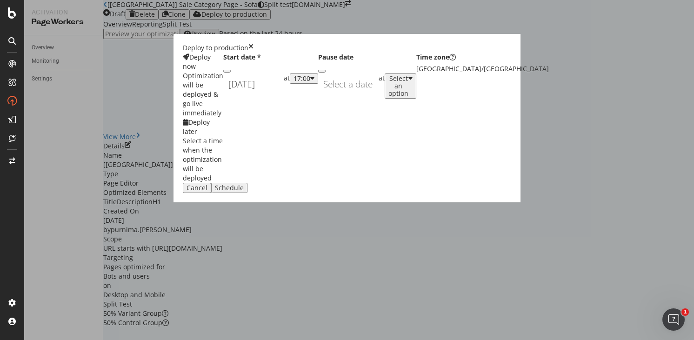
click at [315, 82] on div "17:00" at bounding box center [304, 78] width 21 height 7
click at [369, 193] on div "01:00" at bounding box center [362, 189] width 14 height 8
drag, startPoint x: 422, startPoint y: 267, endPoint x: 422, endPoint y: 261, distance: 6.0
click at [244, 192] on div "Schedule" at bounding box center [229, 187] width 29 height 7
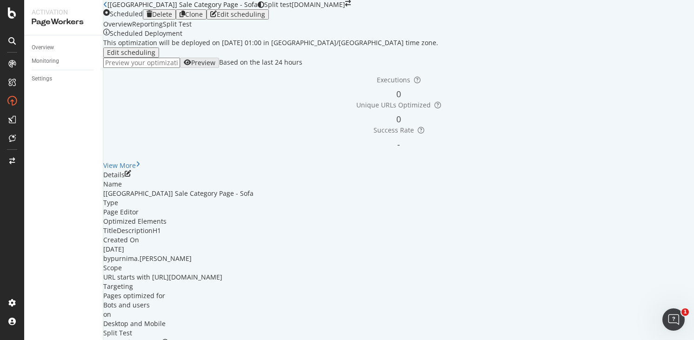
click at [5, 340] on icon "close toast" at bounding box center [2, 344] width 5 height 9
click at [185, 18] on icon "button" at bounding box center [183, 14] width 6 height 7
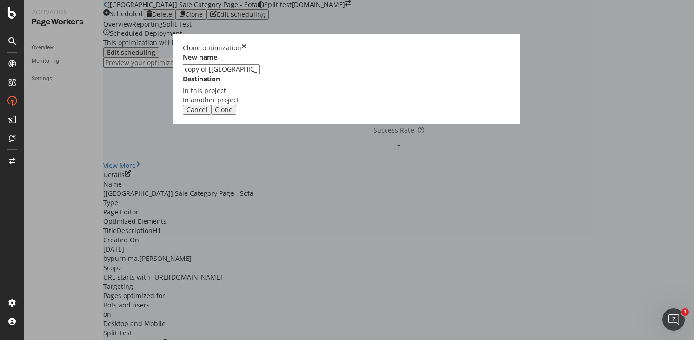
drag, startPoint x: 254, startPoint y: 153, endPoint x: 216, endPoint y: 154, distance: 38.2
click at [216, 105] on div "New name copy of [CA] Sale Category Page - Sofa Destination In this project In …" at bounding box center [347, 79] width 328 height 52
drag, startPoint x: 254, startPoint y: 154, endPoint x: 221, endPoint y: 155, distance: 32.6
click at [221, 74] on input "copy of [CA] Sale Category Page - Sofa" at bounding box center [221, 69] width 77 height 10
type input "[AU] Sale Category Page - Sofa"
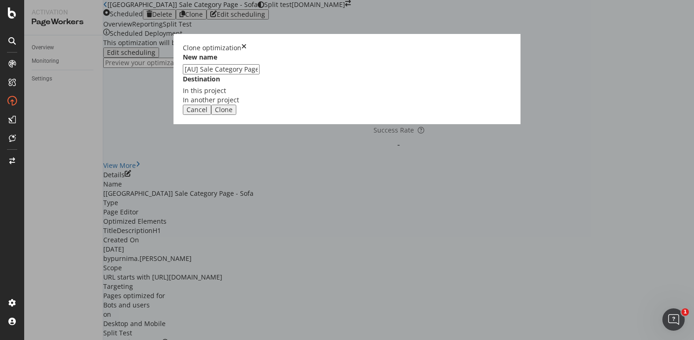
click at [233, 114] on div "Clone" at bounding box center [224, 109] width 18 height 7
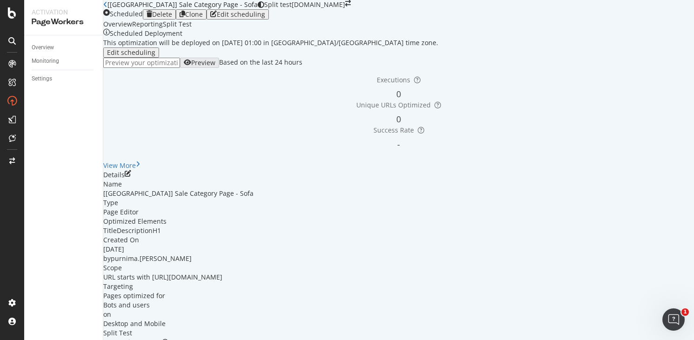
click at [212, 340] on link "Open cloned optimization." at bounding box center [170, 344] width 83 height 9
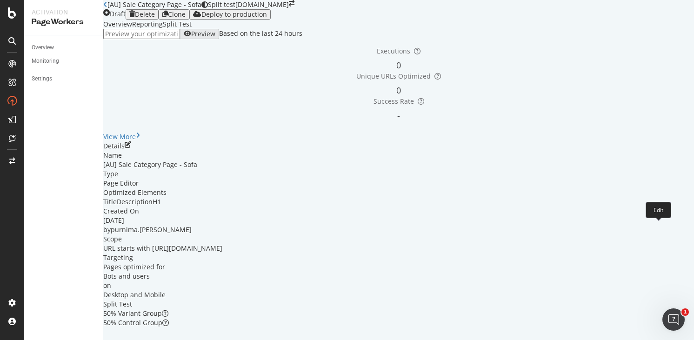
click at [131, 148] on icon "pen-to-square" at bounding box center [128, 144] width 7 height 7
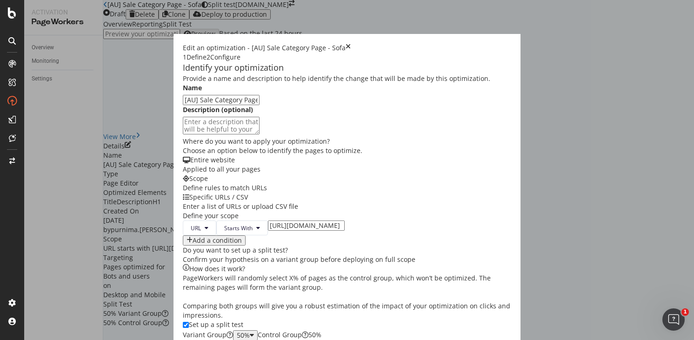
scroll to position [142, 0]
drag, startPoint x: 245, startPoint y: 173, endPoint x: 251, endPoint y: 171, distance: 6.3
click at [268, 221] on input "[URL][DOMAIN_NAME]" at bounding box center [306, 226] width 77 height 10
type input "https://www.castlery.com/au/sofas/sale"
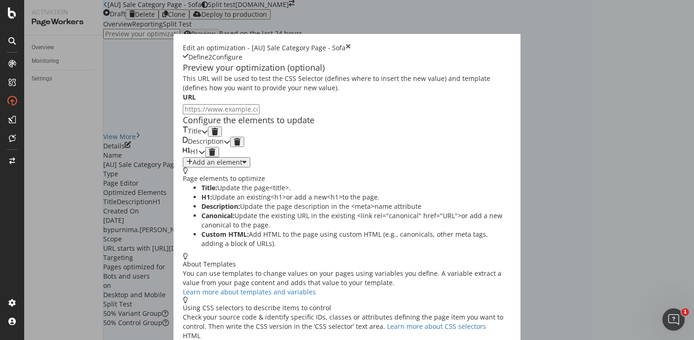
scroll to position [45, 0]
click at [208, 131] on icon "modal" at bounding box center [204, 131] width 7 height 7
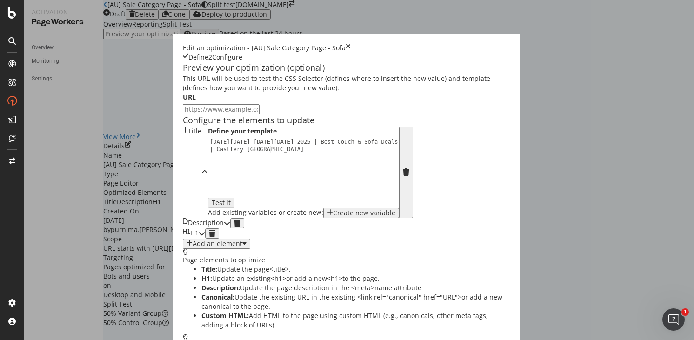
click at [208, 181] on div "Black Friday Cyber Monday 2025 | Best Couch & Sofa Deals | Castlery Canada" at bounding box center [306, 182] width 196 height 88
type textarea "Black Friday Cyber Monday 2025 | Best Couch & Sofa Deals | Castlery Australia"
click at [201, 228] on div "Description" at bounding box center [203, 223] width 41 height 10
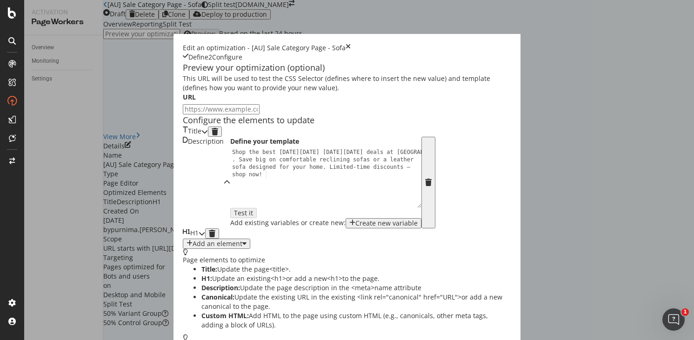
drag, startPoint x: 218, startPoint y: 208, endPoint x: 212, endPoint y: 208, distance: 6.0
click at [230, 208] on div "Shop the best Black Friday Cyber Monday deals at Castlery . Save big on comfort…" at bounding box center [328, 207] width 196 height 118
drag, startPoint x: 200, startPoint y: 208, endPoint x: 168, endPoint y: 208, distance: 31.6
click at [230, 208] on div "Shop the best Black Friday Cyber Monday deals at Castlery . Save big on comfort…" at bounding box center [328, 207] width 196 height 118
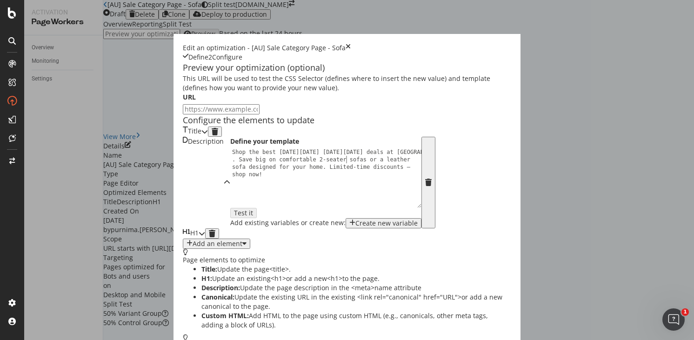
type textarea "Shop the best [DATE][DATE] [DATE][DATE] deals at [GEOGRAPHIC_DATA]. Save big on…"
click at [199, 239] on div "H1" at bounding box center [191, 233] width 16 height 10
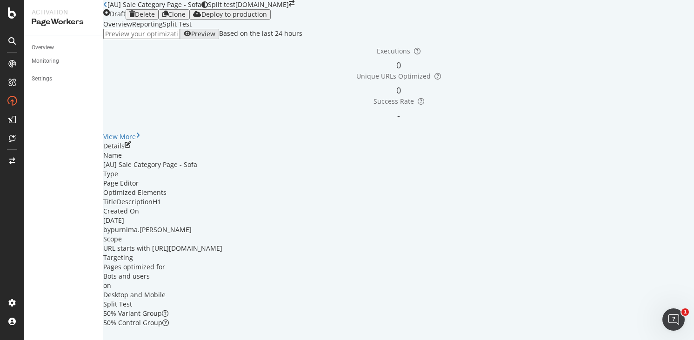
click at [5, 340] on icon "close toast" at bounding box center [2, 344] width 5 height 9
click at [267, 18] on div "Deploy to production" at bounding box center [234, 14] width 66 height 7
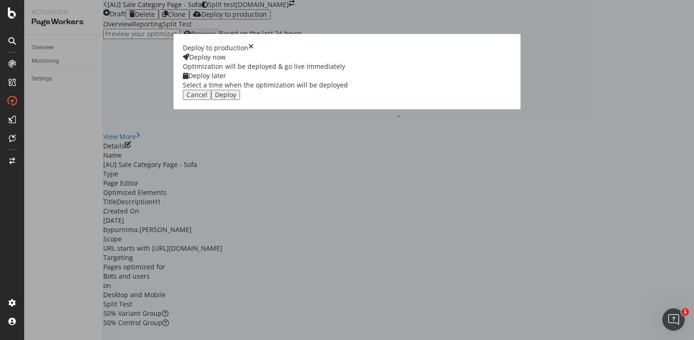
click at [348, 90] on div "Select a time when the optimization will be deployed" at bounding box center [265, 84] width 165 height 9
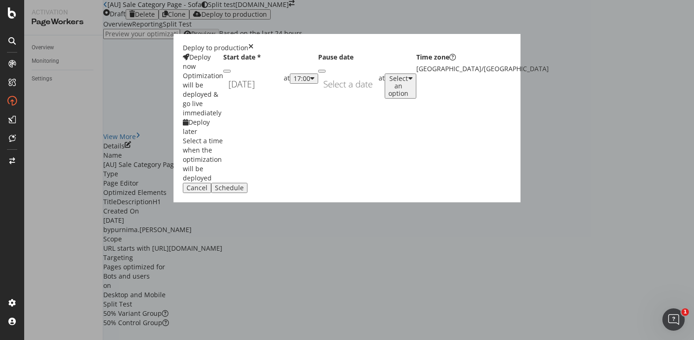
click at [284, 95] on div "[DATE] Navigate forward to interact with the calendar and select a date. Press …" at bounding box center [253, 84] width 60 height 21
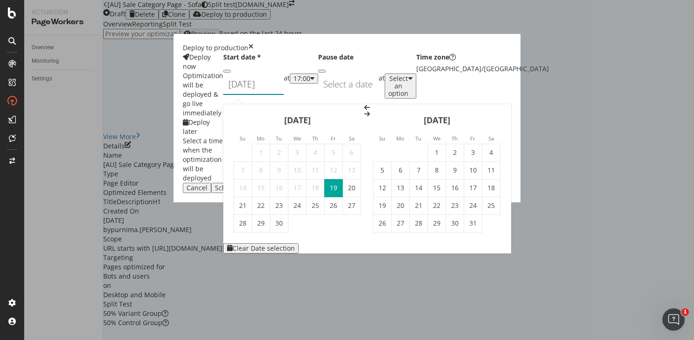
drag, startPoint x: 444, startPoint y: 130, endPoint x: 445, endPoint y: 155, distance: 25.1
click at [444, 144] on td "1" at bounding box center [437, 153] width 18 height 18
type input "[DATE]"
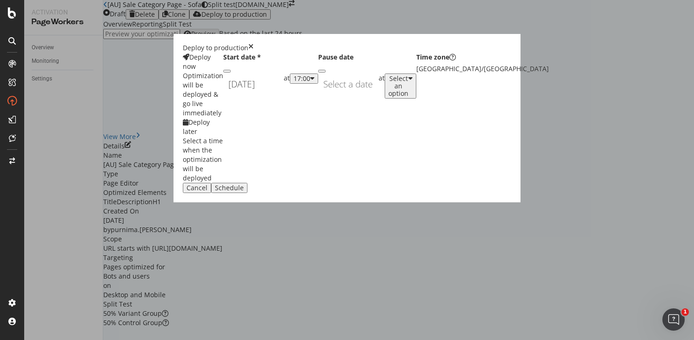
click at [310, 82] on div "17:00" at bounding box center [302, 78] width 17 height 7
click at [369, 193] on div "01:00" at bounding box center [362, 189] width 14 height 8
click at [244, 192] on div "Schedule" at bounding box center [229, 187] width 29 height 7
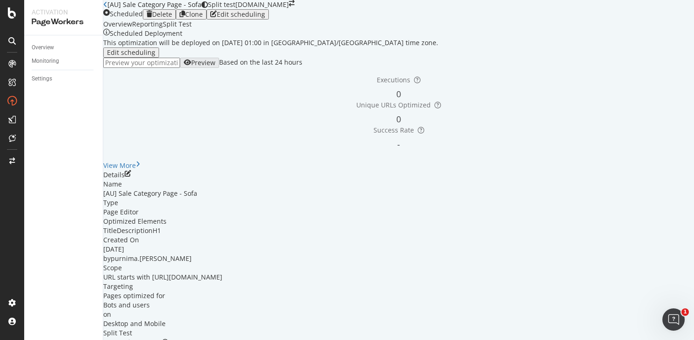
click at [677, 340] on div "Optimization scheduled Deployment will start on 1st October at 01:00 in Asia/Si…" at bounding box center [347, 344] width 694 height 9
click at [5, 340] on icon "close toast" at bounding box center [2, 344] width 5 height 9
click at [203, 18] on div "Clone" at bounding box center [194, 14] width 18 height 7
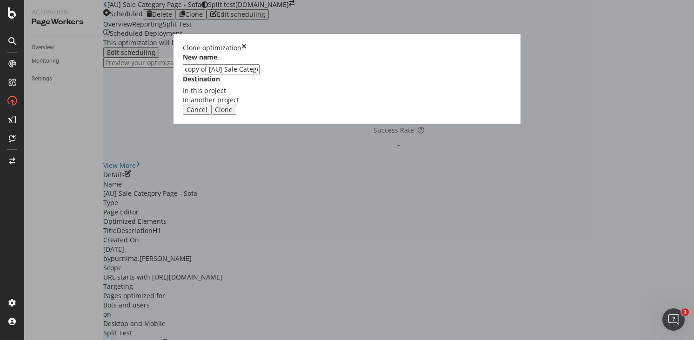
drag, startPoint x: 253, startPoint y: 154, endPoint x: 211, endPoint y: 155, distance: 41.9
click at [211, 105] on div "New name copy of [AU] Sale Category Page - Sofa Destination In this project In …" at bounding box center [347, 79] width 328 height 52
type input "[SG] Sale Category Page - Sofa"
click at [233, 114] on div "Clone" at bounding box center [224, 109] width 18 height 7
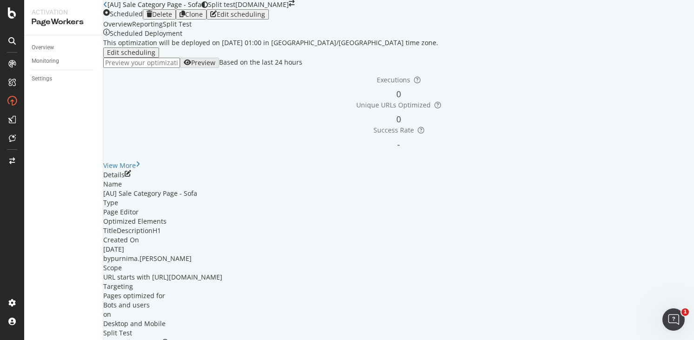
click at [593, 340] on div "Optimization was successfully cloned. Open cloned optimization." at bounding box center [347, 344] width 694 height 9
click at [212, 340] on link "Open cloned optimization." at bounding box center [170, 344] width 83 height 9
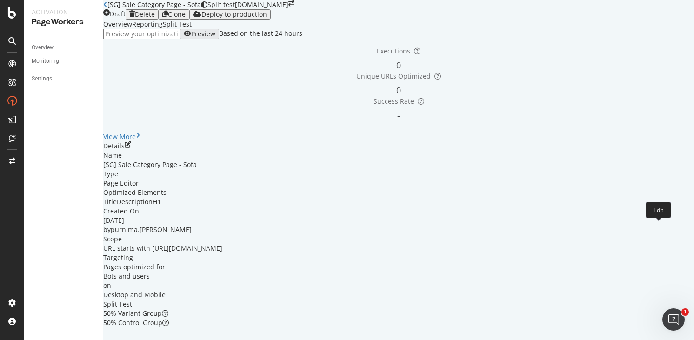
click at [131, 148] on icon "pen-to-square" at bounding box center [128, 144] width 7 height 7
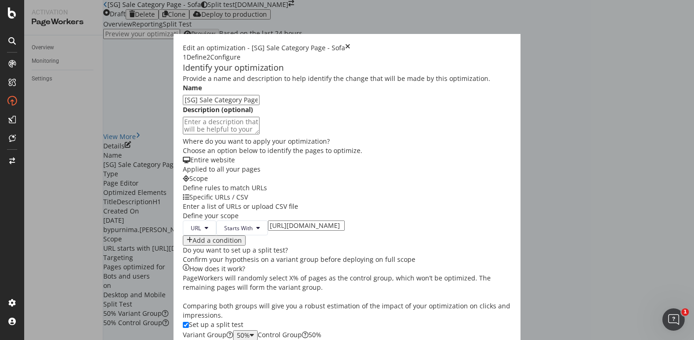
scroll to position [233, 0]
click at [268, 221] on input "[URL][DOMAIN_NAME]" at bounding box center [306, 226] width 77 height 10
type input "[URL][DOMAIN_NAME]"
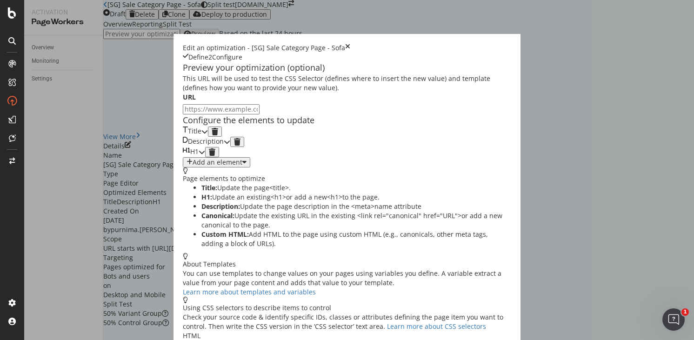
click at [208, 133] on icon "modal" at bounding box center [204, 131] width 7 height 7
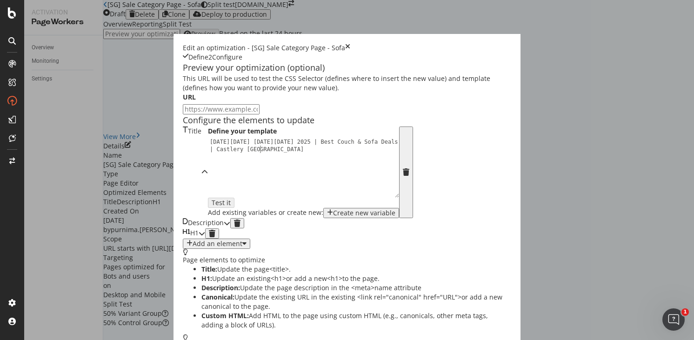
click at [208, 183] on div "[DATE][DATE] [DATE][DATE] 2025 | Best Couch & Sofa Deals | [GEOGRAPHIC_DATA] [G…" at bounding box center [306, 182] width 196 height 88
type textarea "[DATE][DATE] [DATE][DATE] 2025 | Best Couch & Sofa Deals | [GEOGRAPHIC_DATA] [G…"
click at [224, 228] on div "Description" at bounding box center [203, 223] width 41 height 10
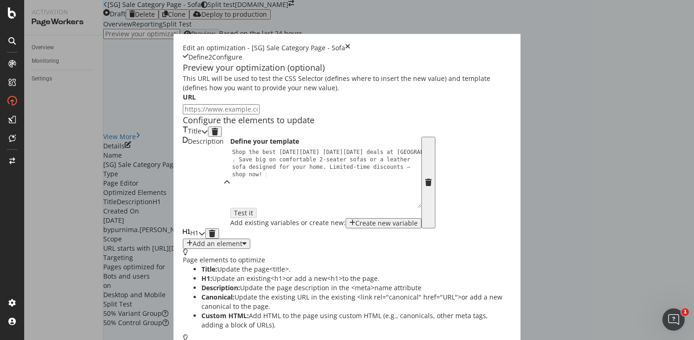
click at [205, 239] on div "H1" at bounding box center [194, 233] width 22 height 10
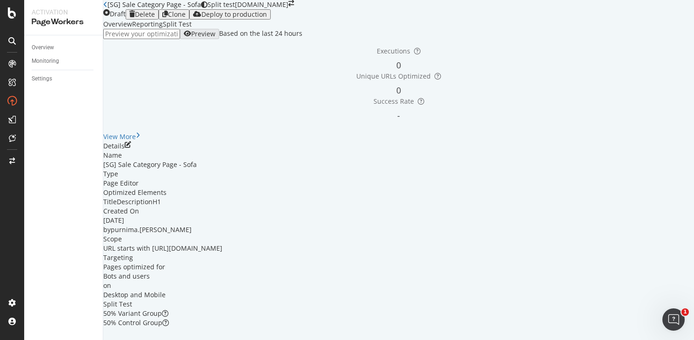
click at [5, 340] on icon "close toast" at bounding box center [2, 344] width 5 height 9
click at [267, 18] on div "Deploy to production" at bounding box center [234, 14] width 66 height 7
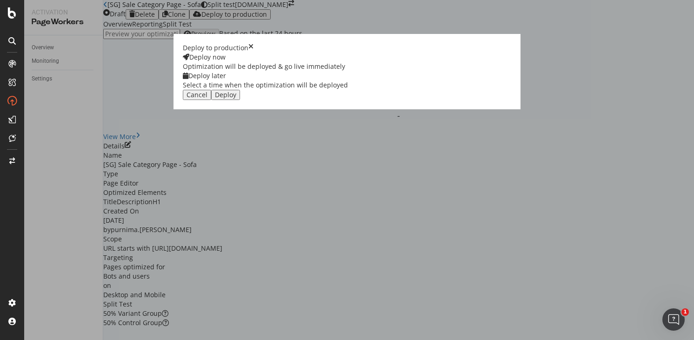
click at [348, 90] on div "Deploy later Select a time when the optimization will be deployed" at bounding box center [265, 80] width 165 height 19
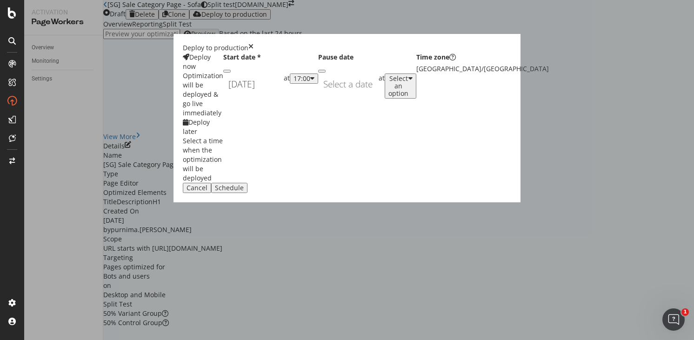
click at [284, 95] on input "[DATE]" at bounding box center [253, 84] width 60 height 21
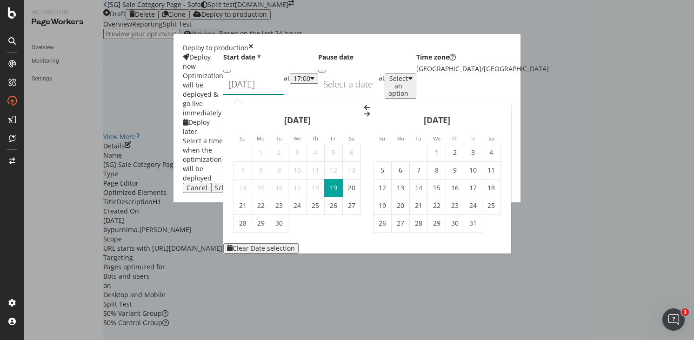
click at [446, 144] on td "1" at bounding box center [437, 153] width 18 height 18
type input "[DATE]"
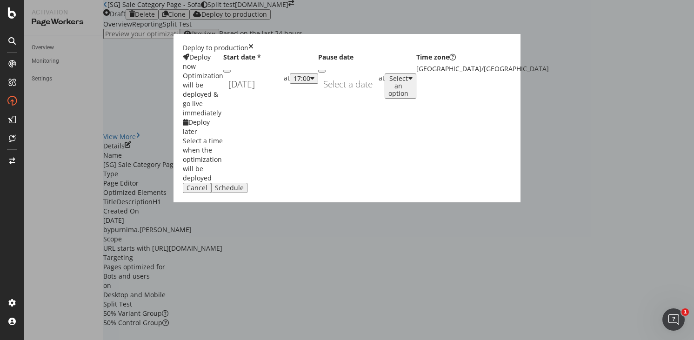
click at [451, 132] on div "Deploy now Optimization will be deployed & go live immediately Deploy later Sel…" at bounding box center [347, 118] width 328 height 130
click at [310, 82] on div "17:00" at bounding box center [302, 78] width 17 height 7
click at [369, 193] on div "01:00" at bounding box center [362, 189] width 14 height 8
click at [244, 192] on div "Schedule" at bounding box center [229, 187] width 29 height 7
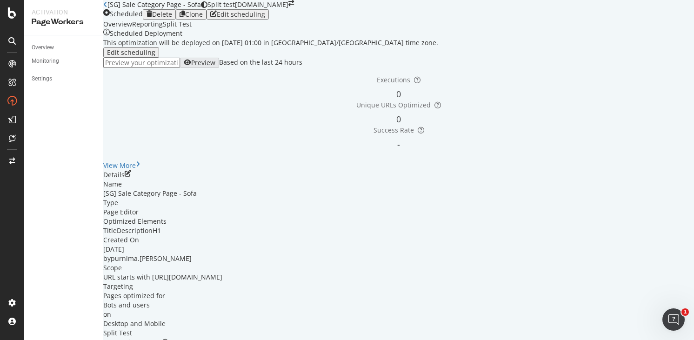
click at [5, 340] on icon "close toast" at bounding box center [2, 344] width 5 height 9
click at [203, 18] on div "Clone" at bounding box center [194, 14] width 18 height 7
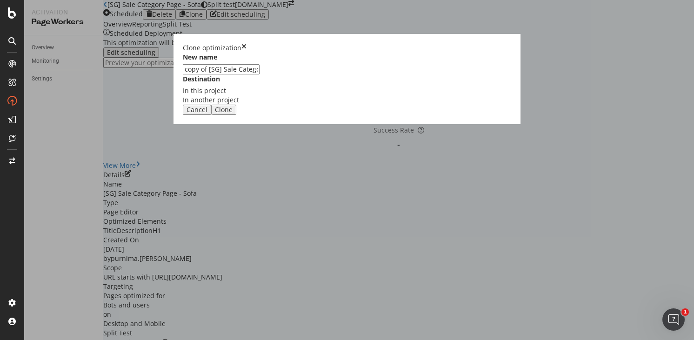
drag, startPoint x: 254, startPoint y: 153, endPoint x: 197, endPoint y: 151, distance: 57.3
click at [197, 151] on div "Clone optimization New name copy of [SG] Sale Category Page - Sofa Destination …" at bounding box center [347, 170] width 694 height 340
type input "[[GEOGRAPHIC_DATA]] Sale Category Page - Sofa"
click at [233, 114] on div "Clone" at bounding box center [224, 109] width 18 height 7
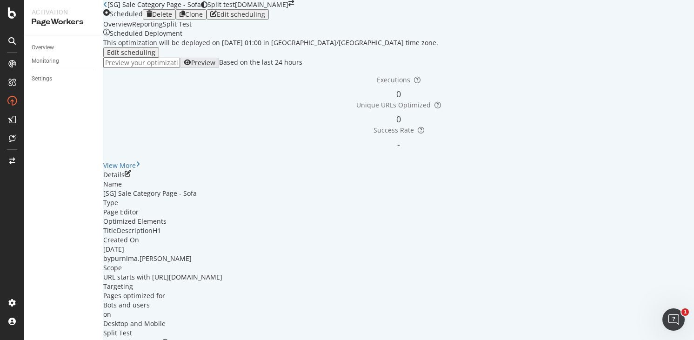
click at [212, 340] on link "Open cloned optimization." at bounding box center [170, 344] width 83 height 9
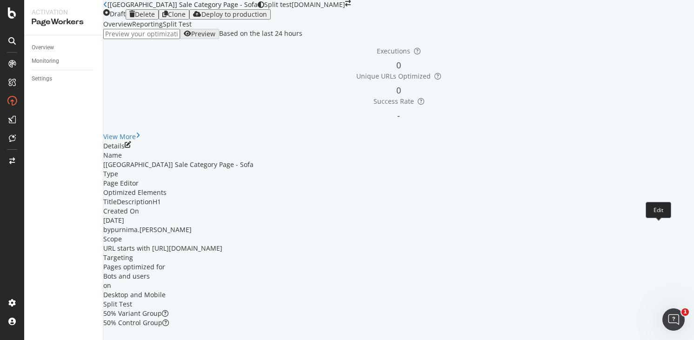
click at [131, 148] on icon "pen-to-square" at bounding box center [128, 144] width 7 height 7
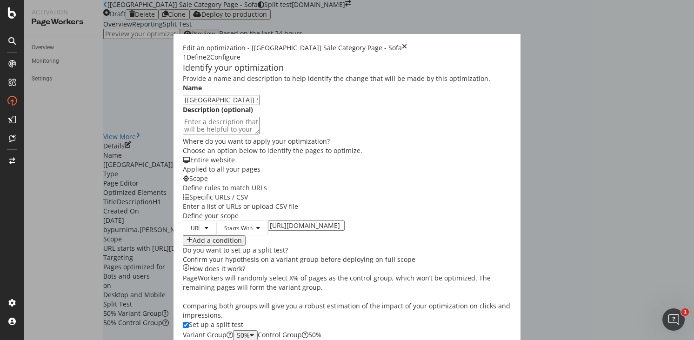
scroll to position [152, 0]
click at [268, 221] on input "[URL][DOMAIN_NAME]" at bounding box center [306, 226] width 77 height 10
type input "[URL][DOMAIN_NAME]"
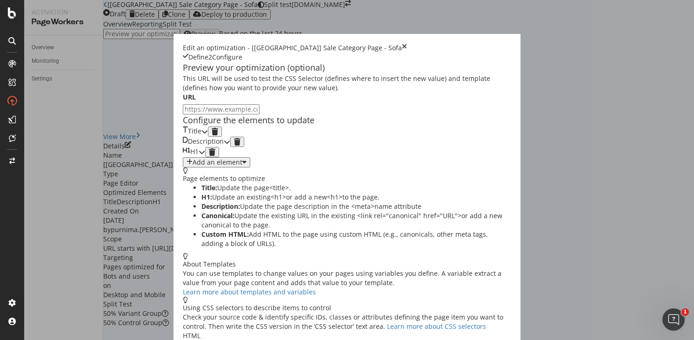
click at [208, 132] on div "modal" at bounding box center [204, 132] width 7 height 10
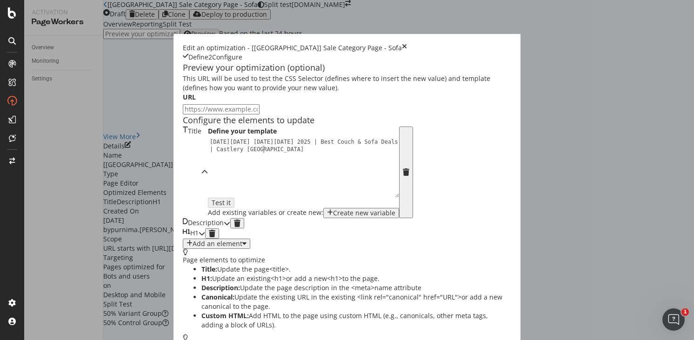
click at [208, 182] on div "[DATE][DATE] [DATE][DATE] 2025 | Best Couch & Sofa Deals | [GEOGRAPHIC_DATA] [G…" at bounding box center [306, 182] width 196 height 88
type textarea "[DATE][DATE] [DATE][DATE] 2025 | Best Couch & Sofa Deals | [GEOGRAPHIC_DATA] [G…"
click at [190, 228] on div "Description" at bounding box center [203, 223] width 41 height 10
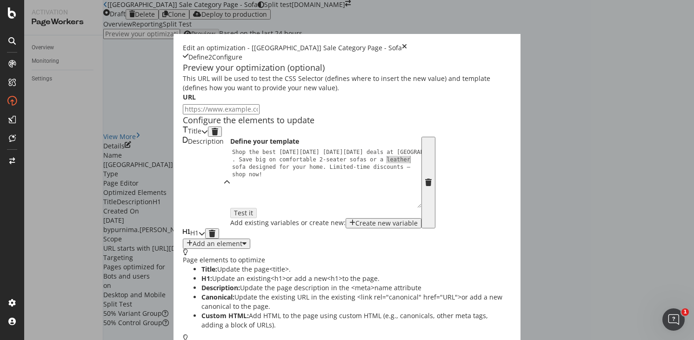
drag, startPoint x: 237, startPoint y: 207, endPoint x: 258, endPoint y: 207, distance: 21.4
click at [258, 207] on div "Shop the best [DATE][DATE] [DATE][DATE] deals at [GEOGRAPHIC_DATA] . Save big o…" at bounding box center [328, 207] width 196 height 118
click at [230, 215] on div "Shop the best [DATE][DATE] [DATE][DATE] deals at [GEOGRAPHIC_DATA] . Save big o…" at bounding box center [328, 207] width 196 height 118
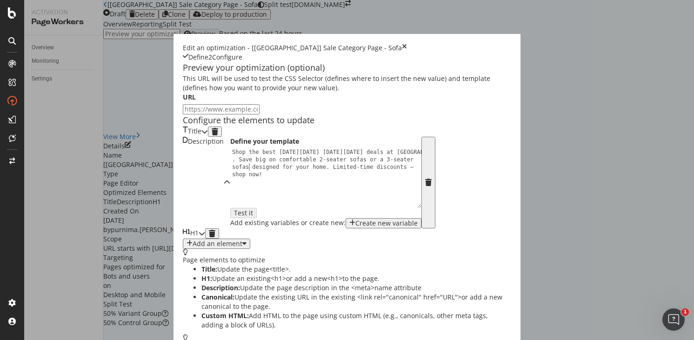
type textarea "Shop the best [DATE][DATE] [DATE][DATE] deals at [GEOGRAPHIC_DATA]. Save big on…"
click at [183, 239] on div "H1" at bounding box center [191, 233] width 16 height 10
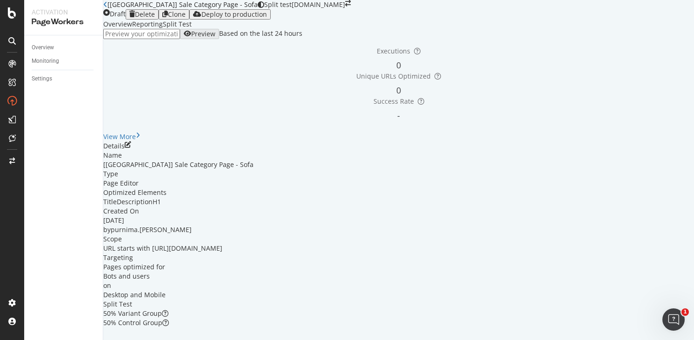
click at [5, 340] on icon "close toast" at bounding box center [2, 344] width 5 height 9
click at [267, 18] on div "Deploy to production" at bounding box center [234, 14] width 66 height 7
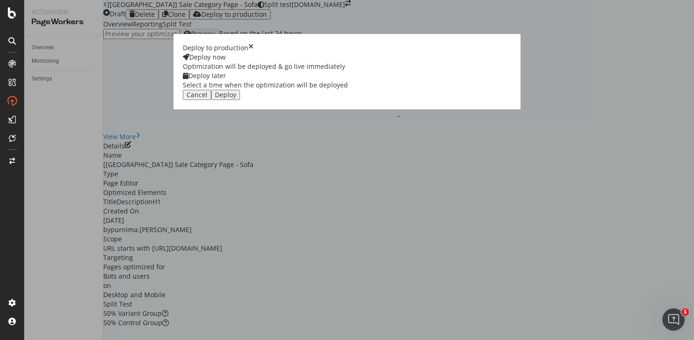
click at [348, 90] on div "Select a time when the optimization will be deployed" at bounding box center [265, 84] width 165 height 9
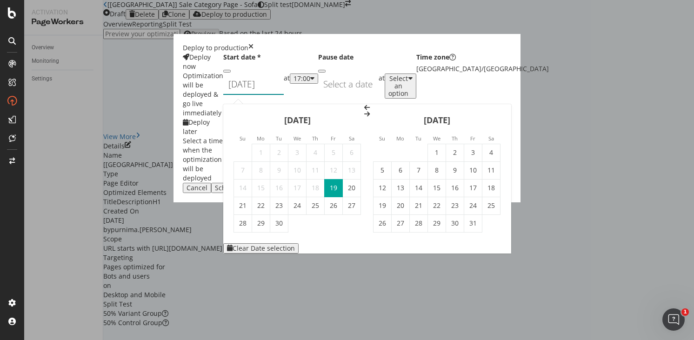
click at [284, 95] on div "[DATE] Navigate forward to interact with the calendar and select a date. Press …" at bounding box center [253, 84] width 60 height 21
click at [446, 144] on td "1" at bounding box center [437, 153] width 18 height 18
type input "[DATE]"
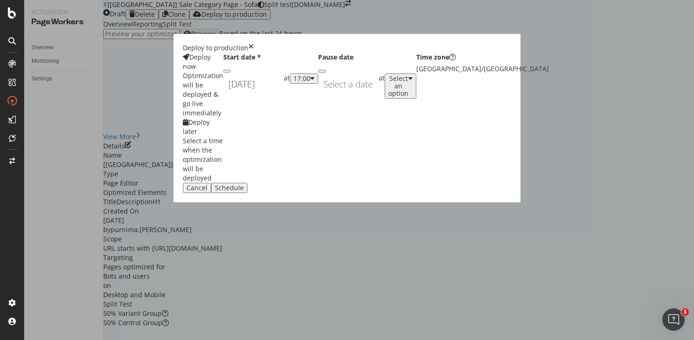
click at [315, 82] on div "17:00" at bounding box center [304, 78] width 21 height 7
click at [369, 193] on div "01:00" at bounding box center [362, 189] width 14 height 8
click at [244, 192] on div "Schedule" at bounding box center [229, 187] width 29 height 7
